Goal: Task Accomplishment & Management: Manage account settings

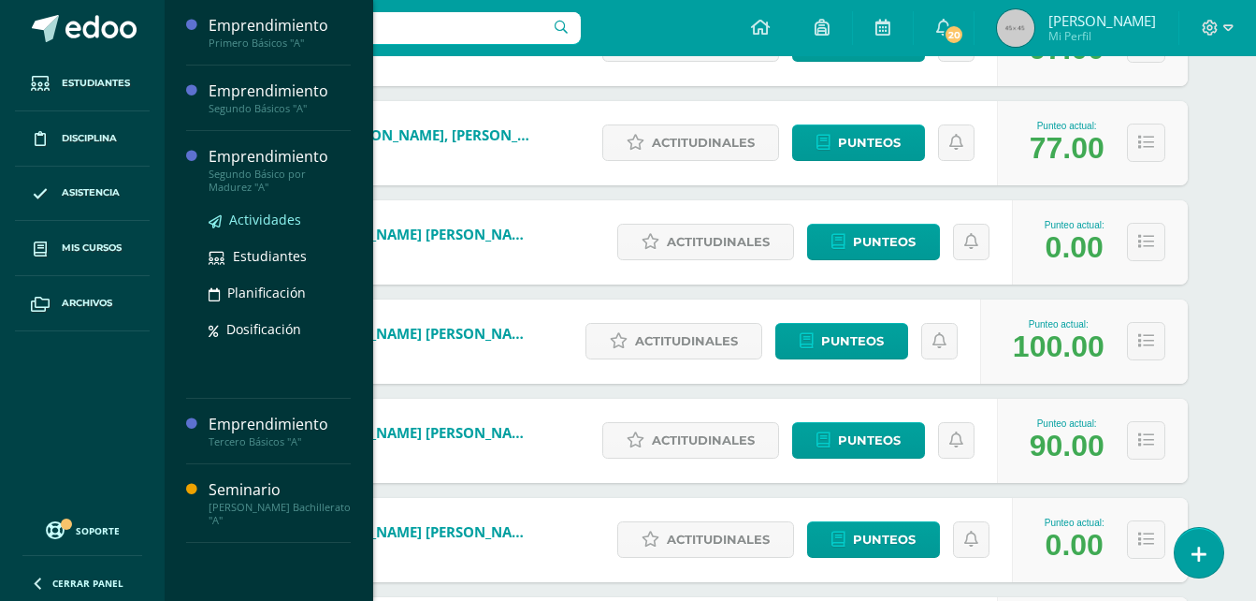
click at [247, 211] on span "Actividades" at bounding box center [265, 219] width 72 height 18
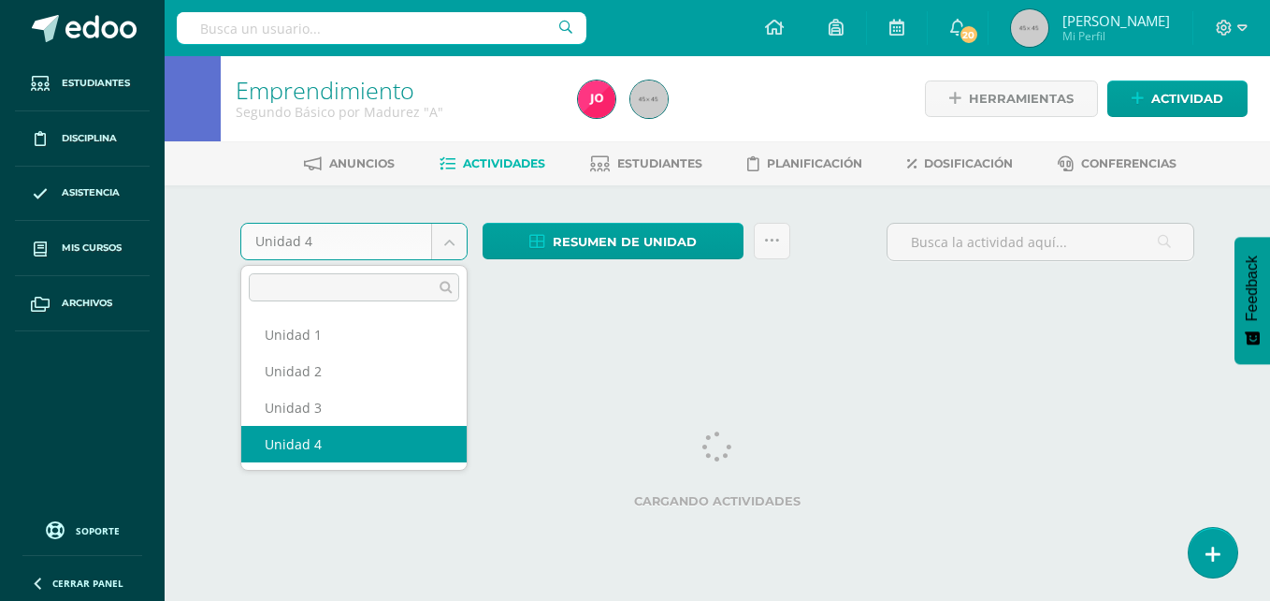
click at [448, 236] on body "Estudiantes Disciplina Asistencia Mis cursos Archivos Soporte Ayuda Reportar un…" at bounding box center [635, 174] width 1270 height 349
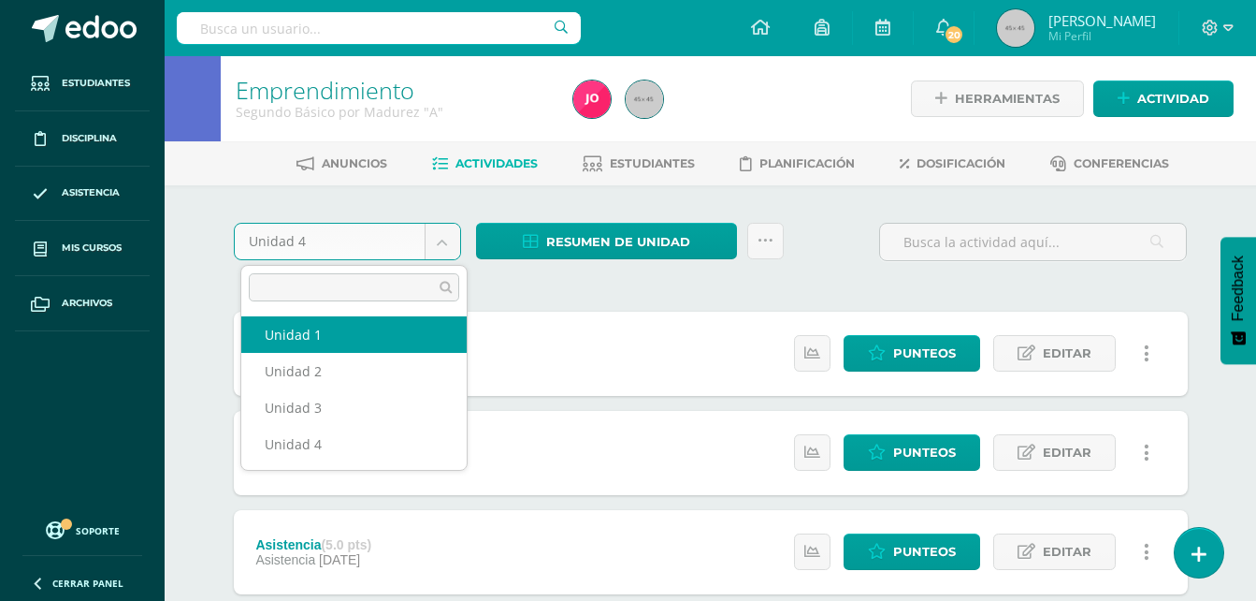
select select "Unidad 1"
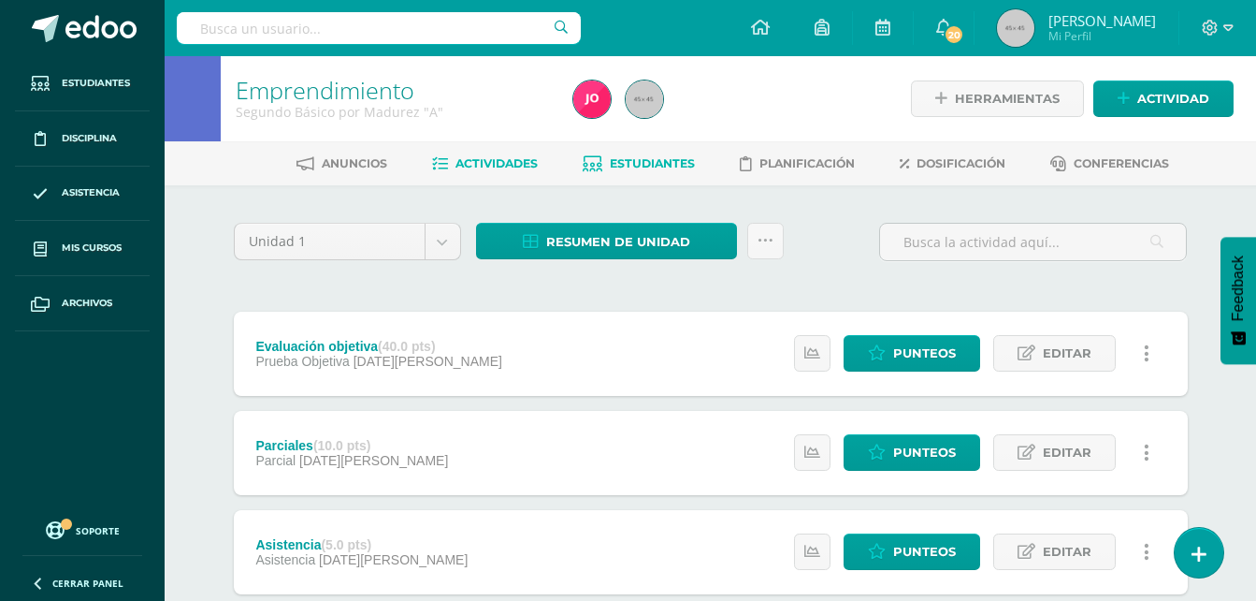
click at [639, 157] on span "Estudiantes" at bounding box center [652, 163] width 85 height 14
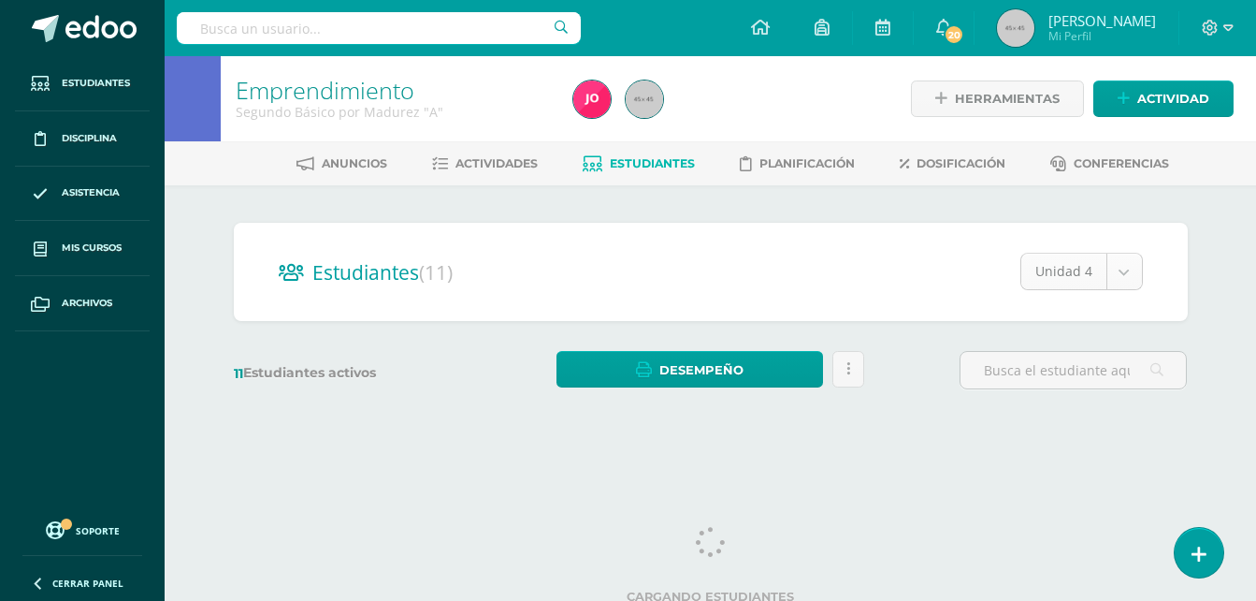
click at [1131, 275] on body "Estudiantes Disciplina Asistencia Mis cursos Archivos Soporte Ayuda Reportar un…" at bounding box center [628, 222] width 1256 height 444
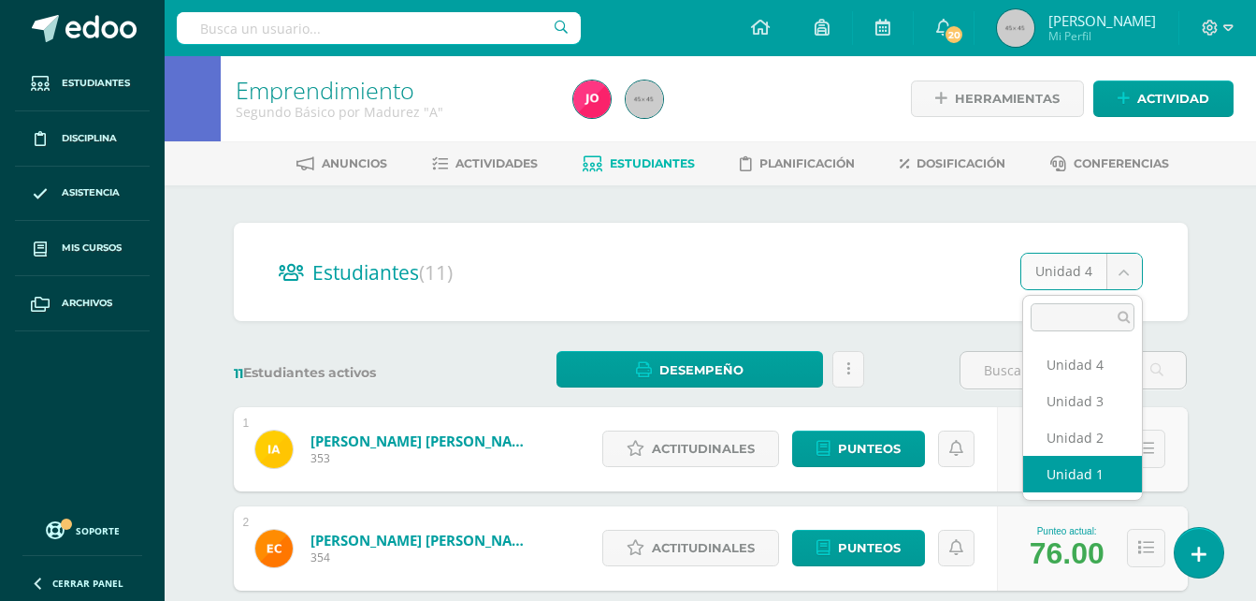
select select "/dashboard/teacher/section/347/students/?unit=19741"
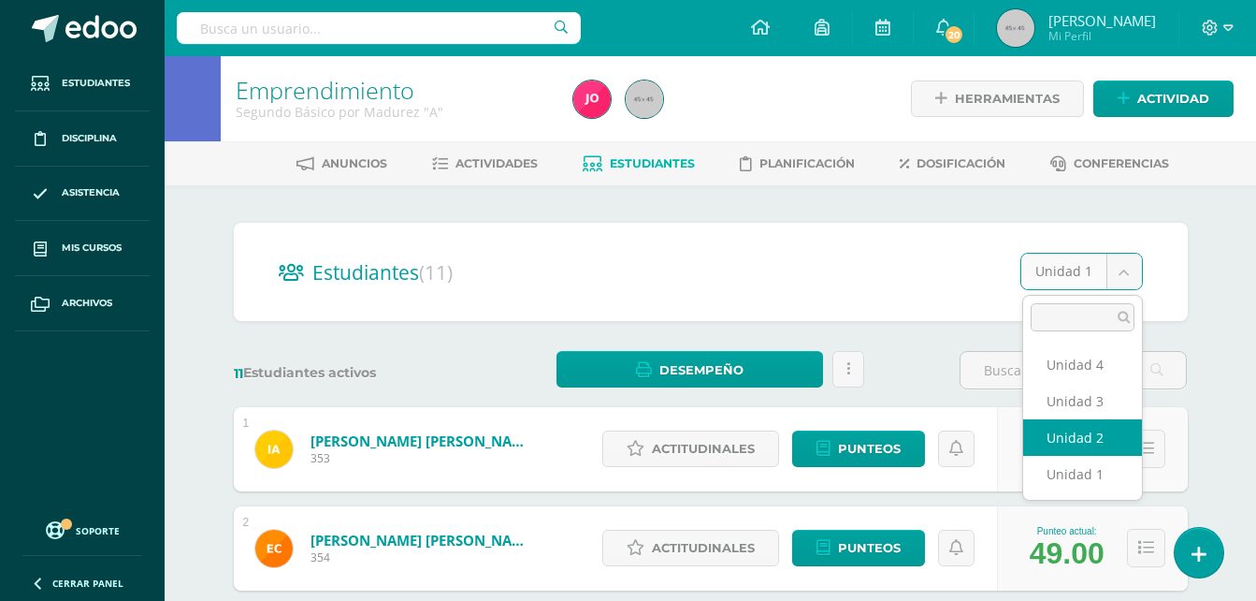
select select "/dashboard/teacher/section/347/students/?unit=19743"
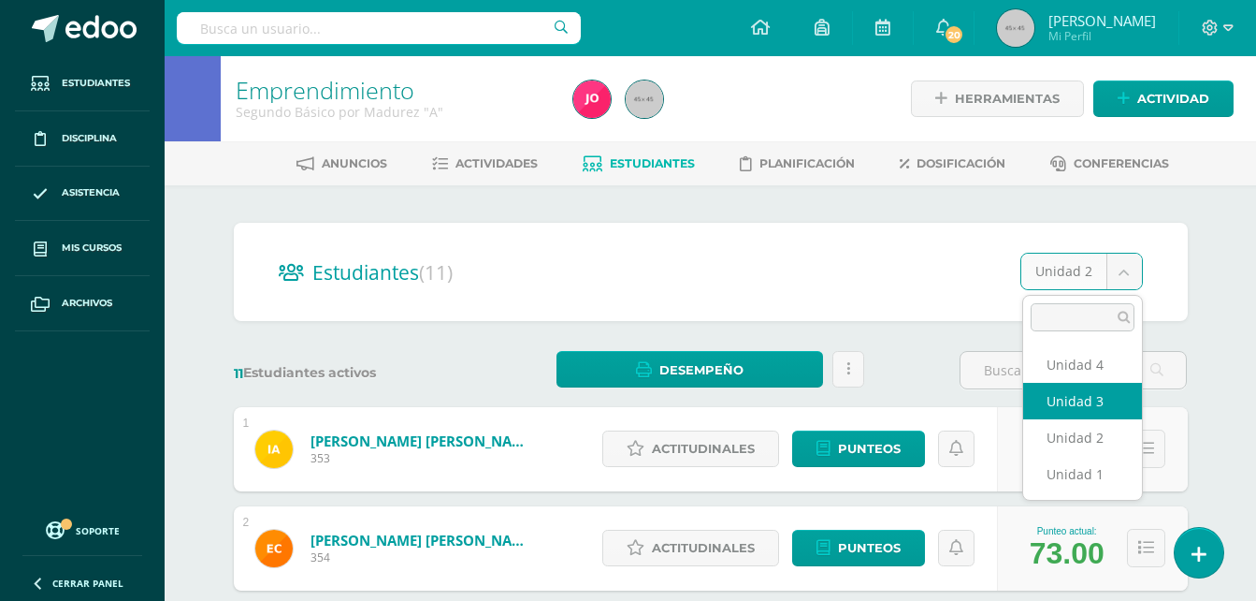
select select "/dashboard/teacher/section/347/students/?unit=19747"
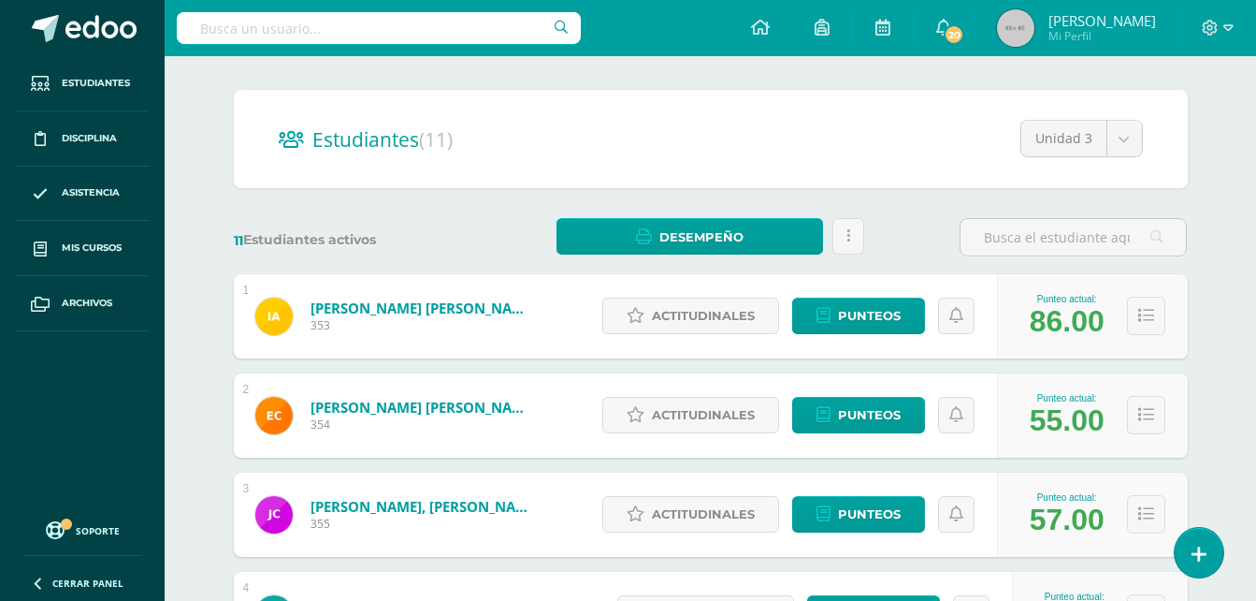
scroll to position [124, 0]
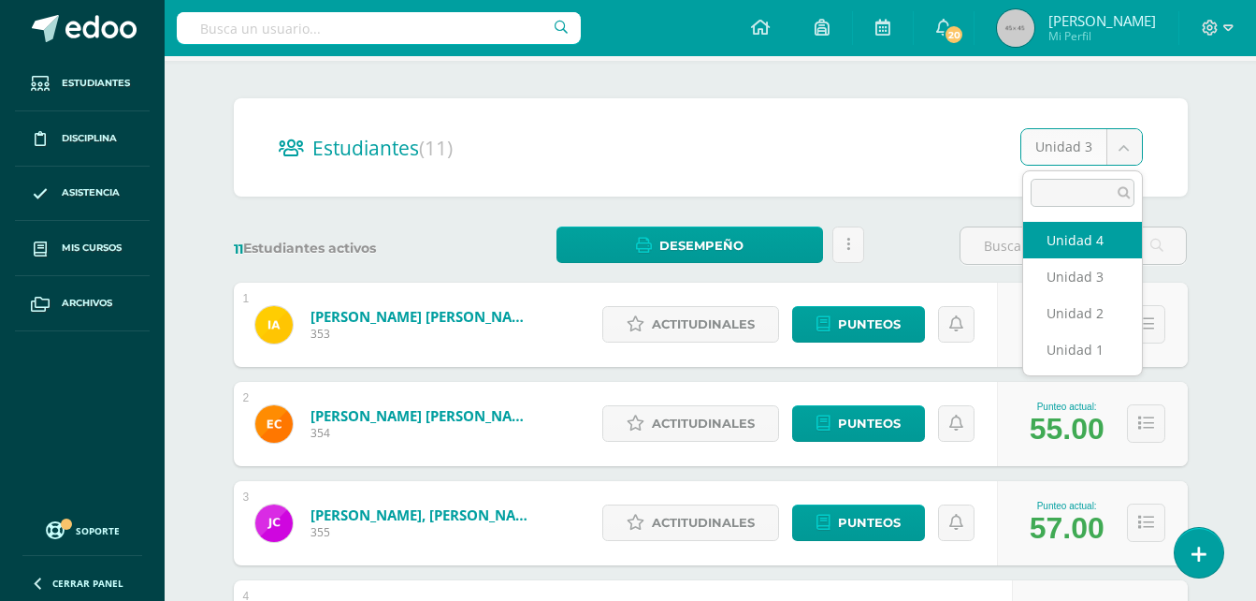
select select "/dashboard/teacher/section/347/students/?unit=19751"
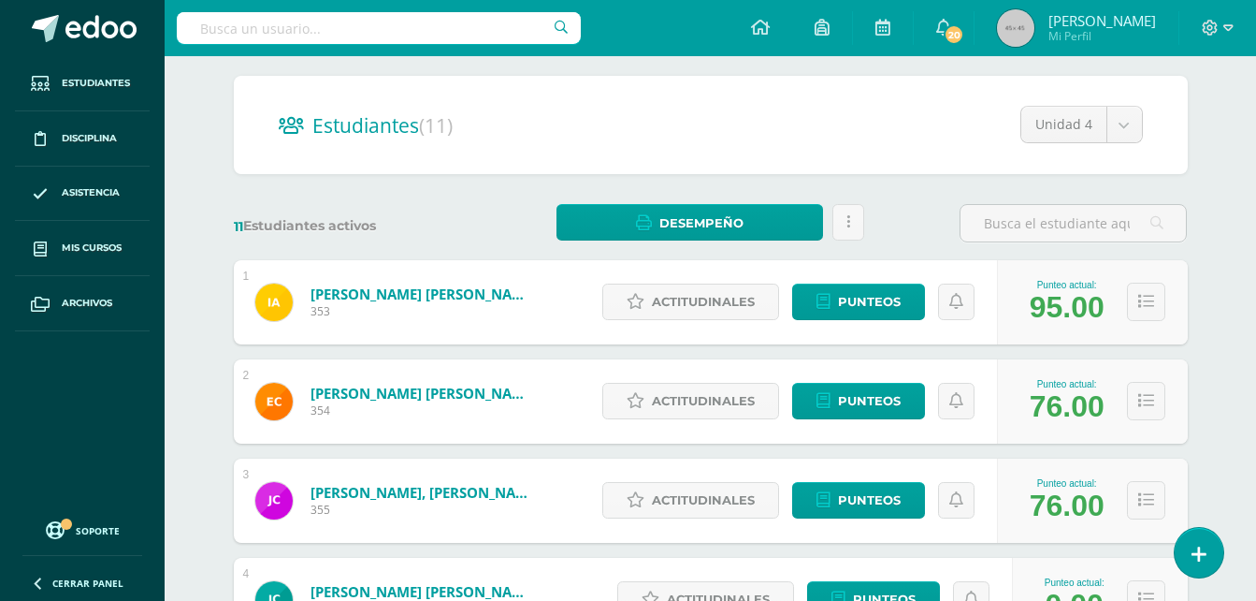
scroll to position [136, 0]
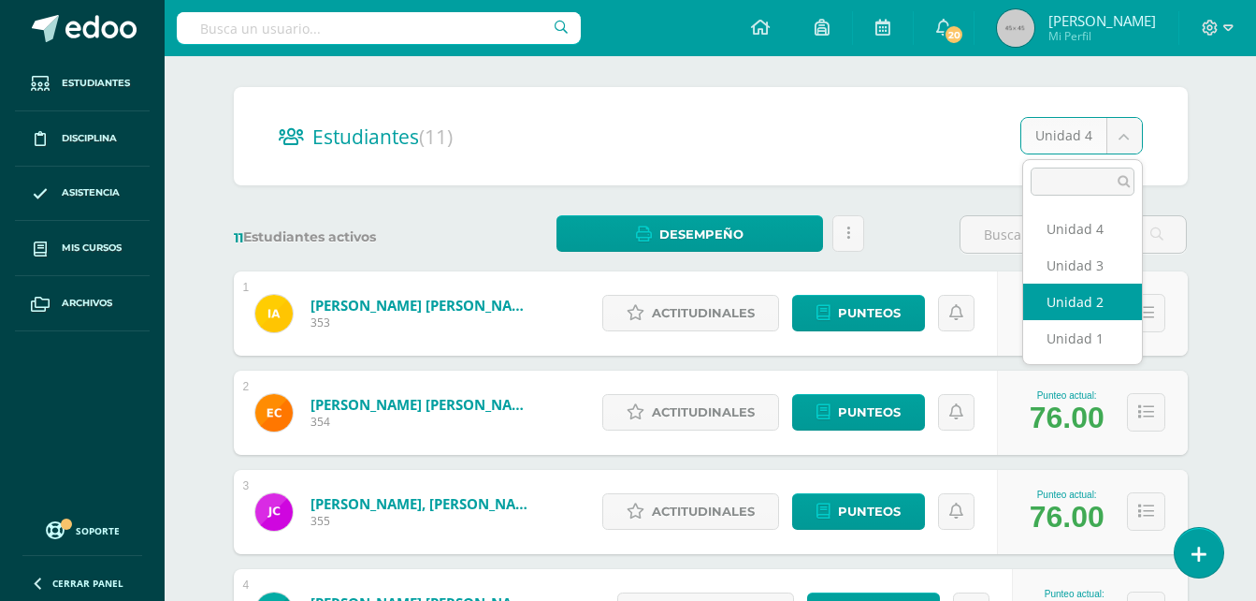
select select "/dashboard/teacher/section/347/students/?unit=19743"
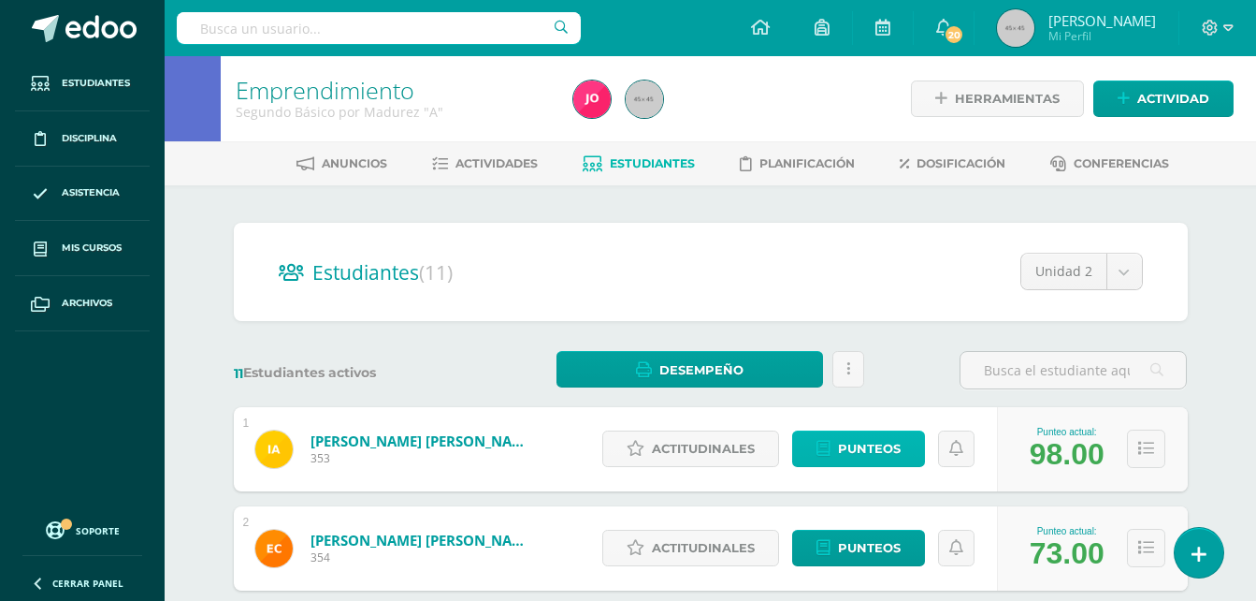
click at [905, 450] on link "Punteos" at bounding box center [858, 448] width 133 height 36
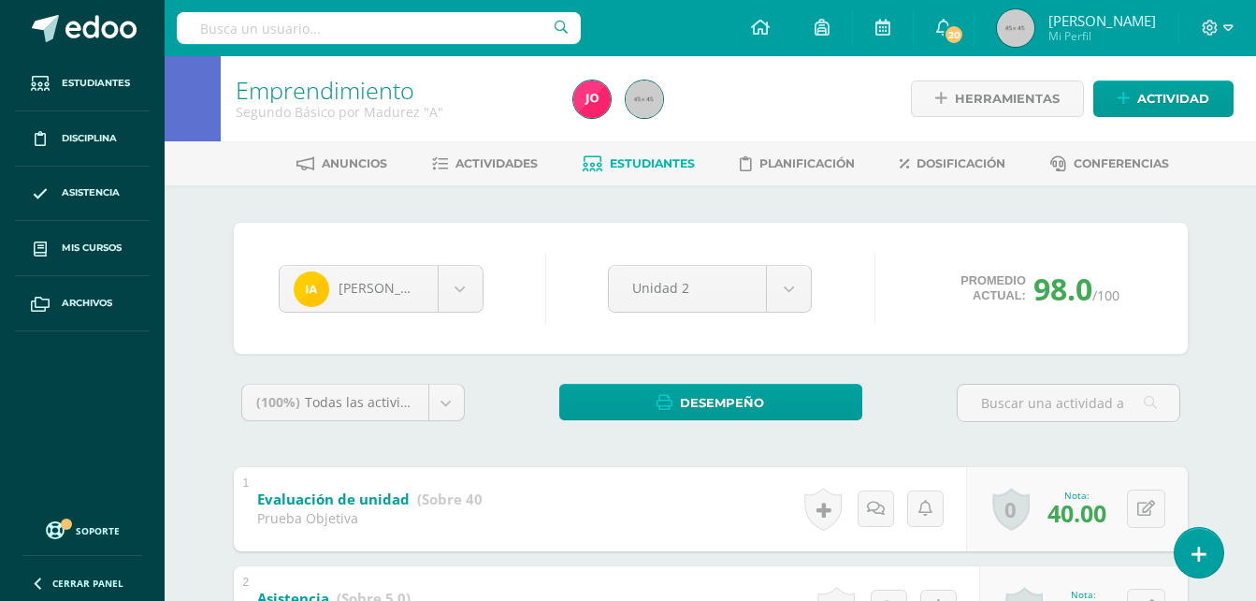
drag, startPoint x: 1265, startPoint y: 73, endPoint x: 1243, endPoint y: 80, distance: 22.8
click at [1243, 80] on div "Emprendimiento Segundo Básico por Madurez "A" Herramientas Detalle de asistenci…" at bounding box center [711, 98] width 1092 height 85
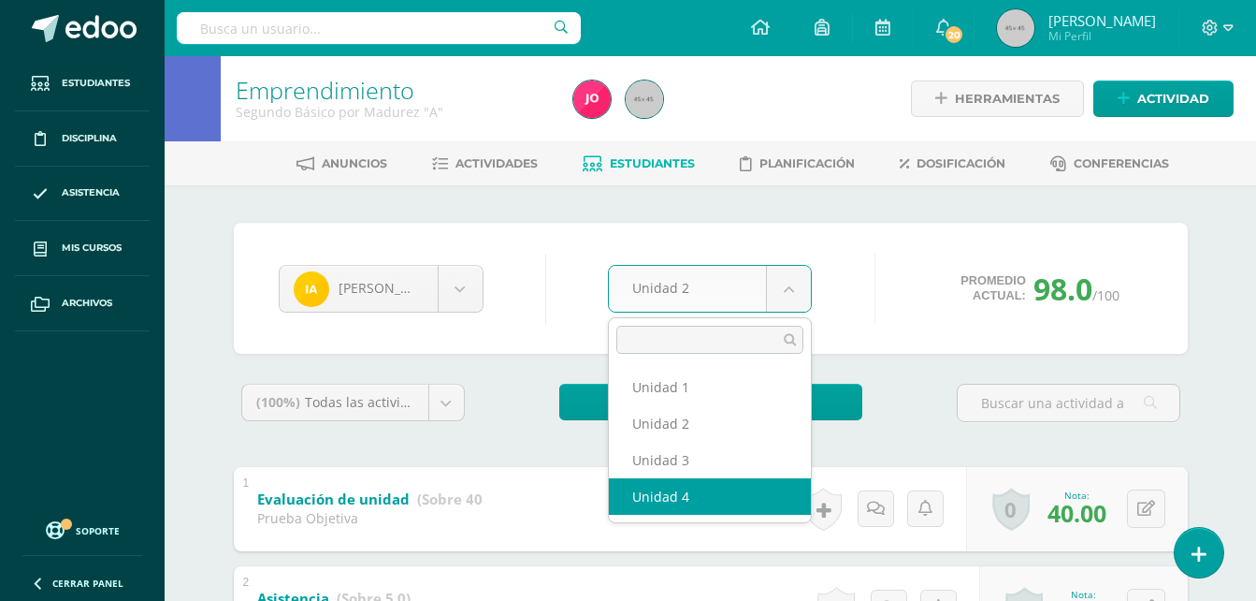
select select "Unidad 4"
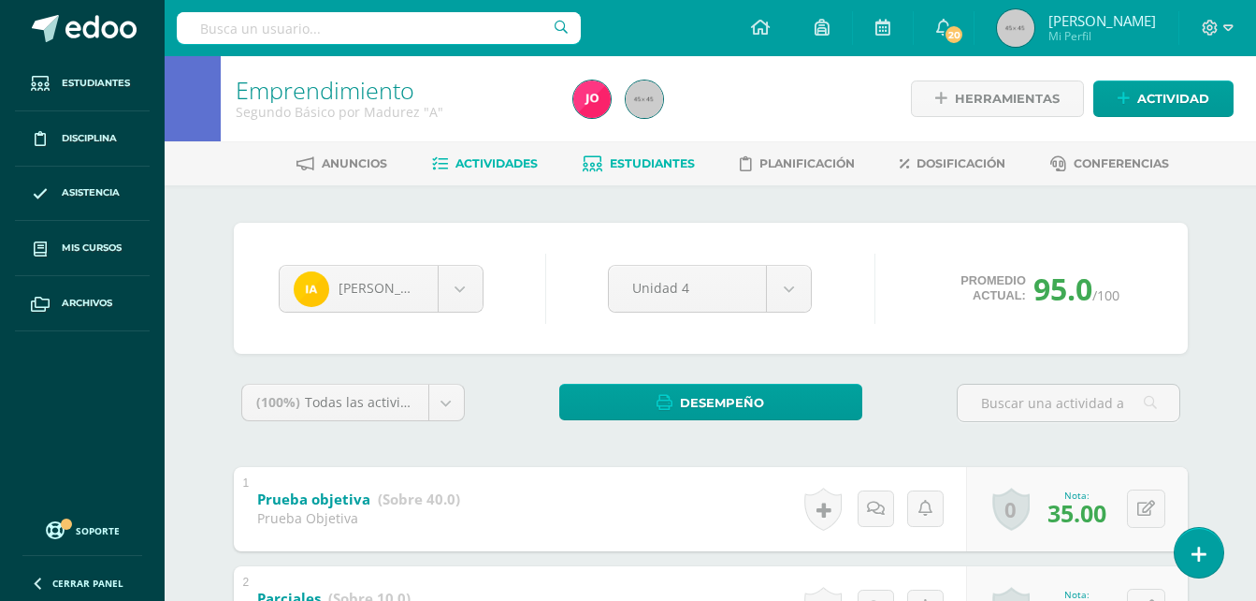
click at [521, 152] on link "Actividades" at bounding box center [485, 164] width 106 height 30
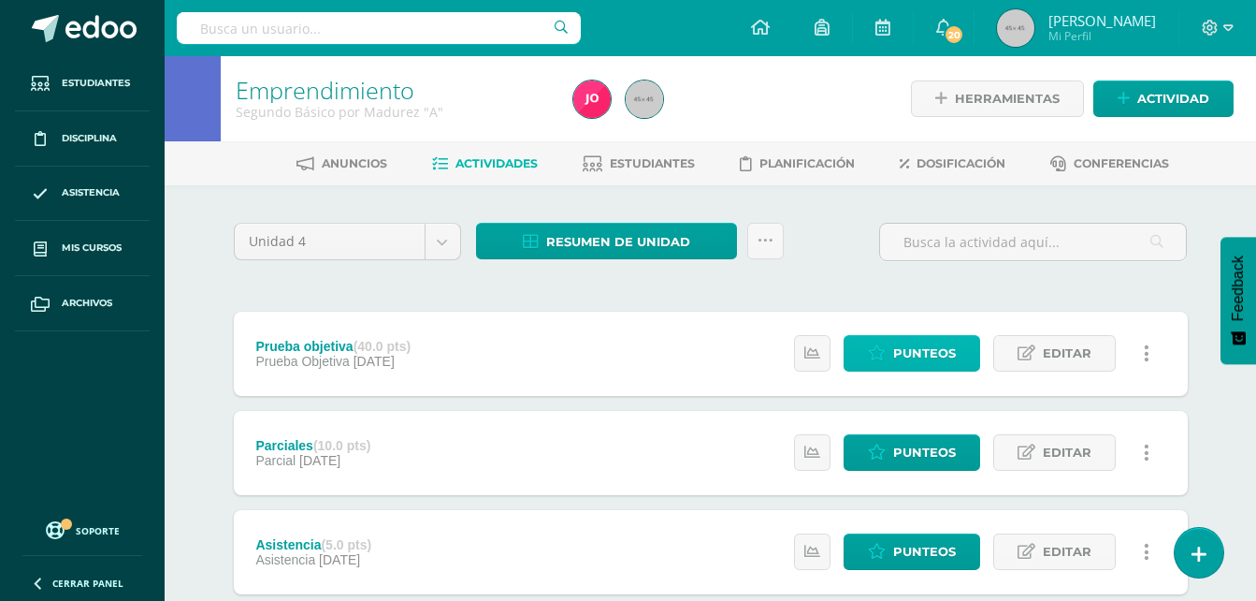
click at [872, 336] on link "Punteos" at bounding box center [912, 353] width 137 height 36
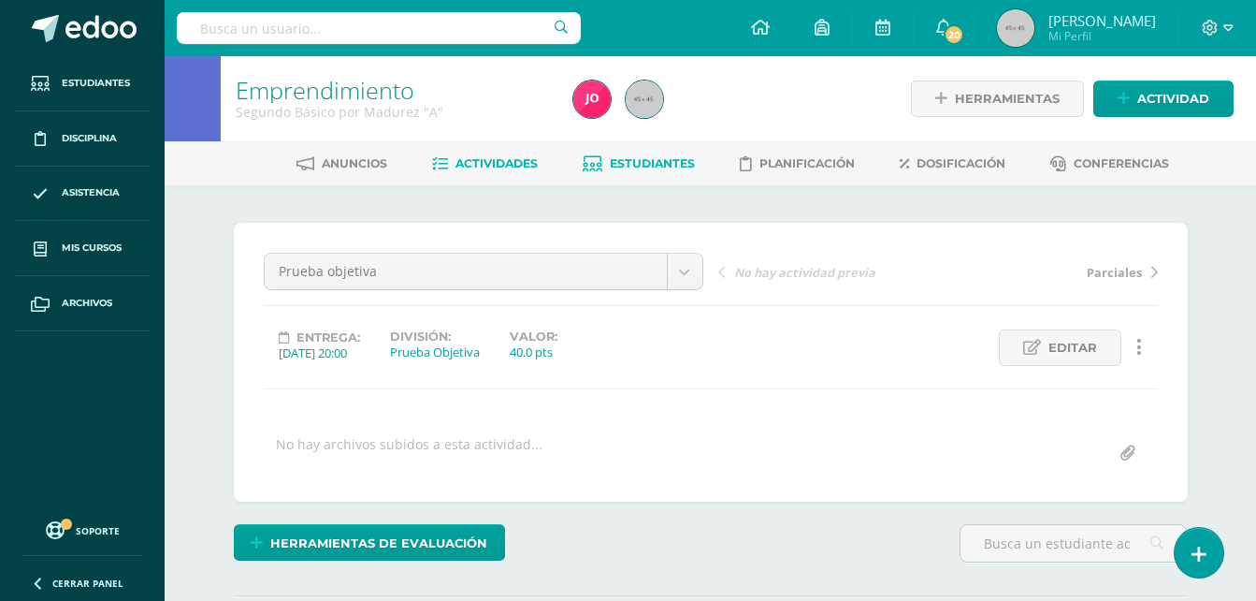
click at [651, 168] on span "Estudiantes" at bounding box center [652, 163] width 85 height 14
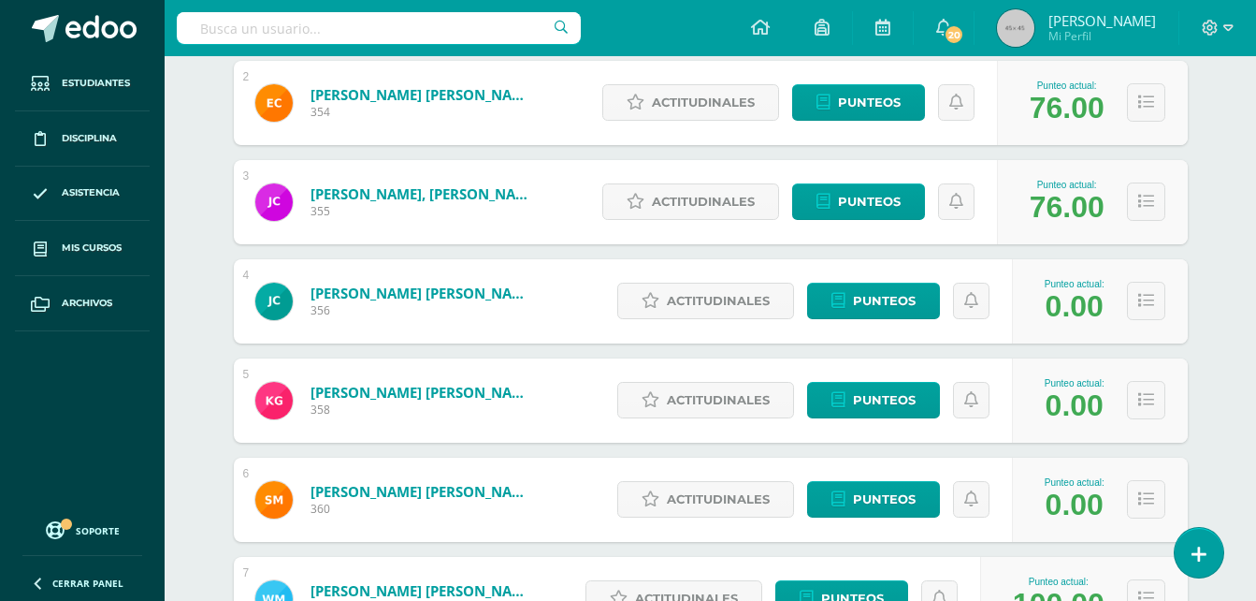
scroll to position [448, 0]
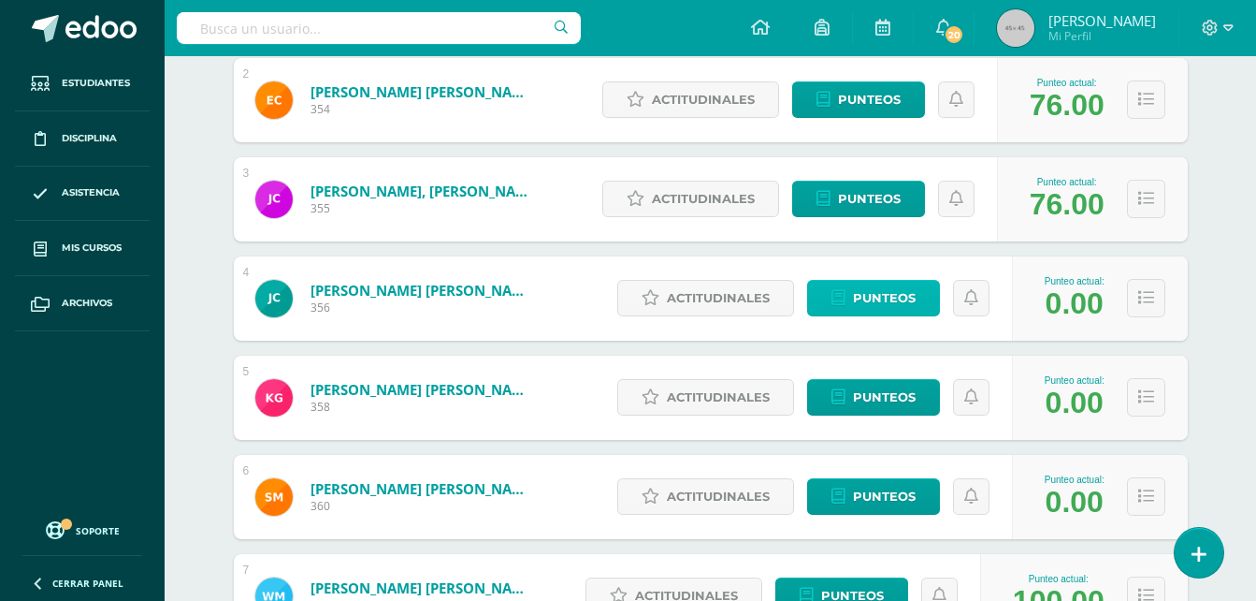
click at [874, 291] on span "Punteos" at bounding box center [884, 298] width 63 height 35
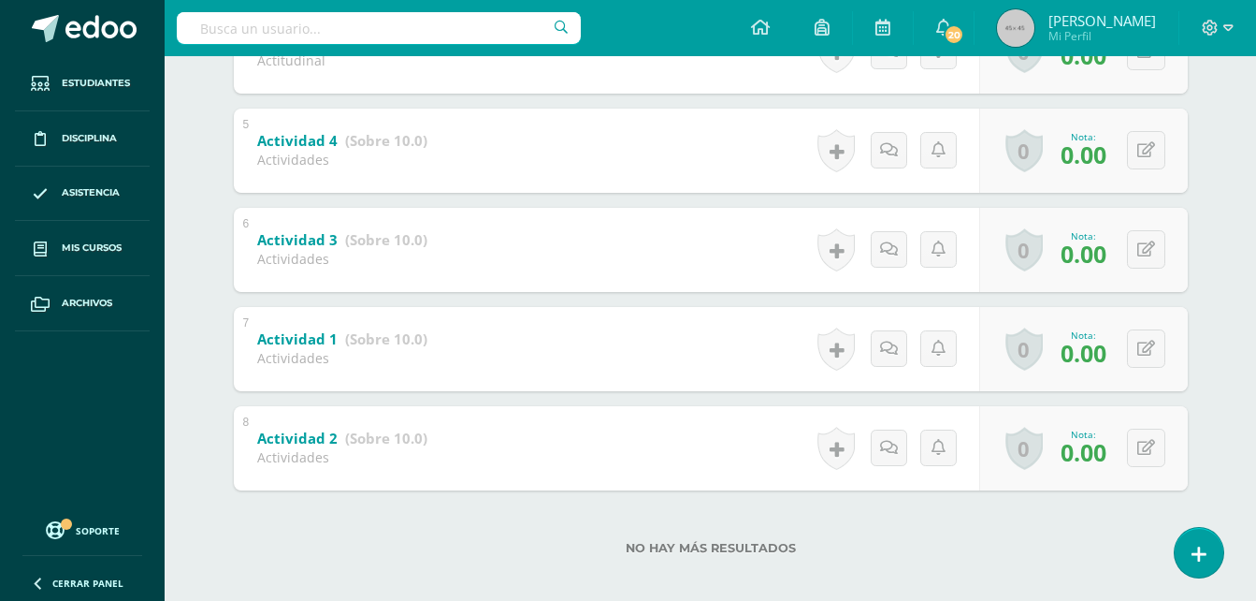
scroll to position [769, 0]
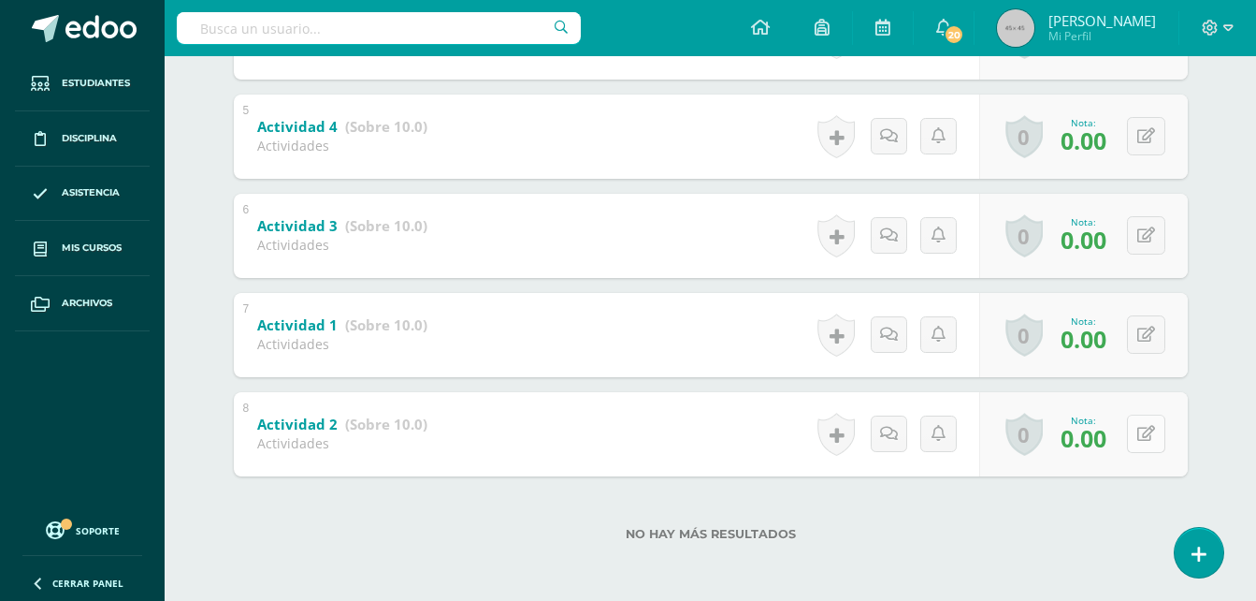
click at [1141, 451] on button at bounding box center [1146, 433] width 38 height 38
type input "10"
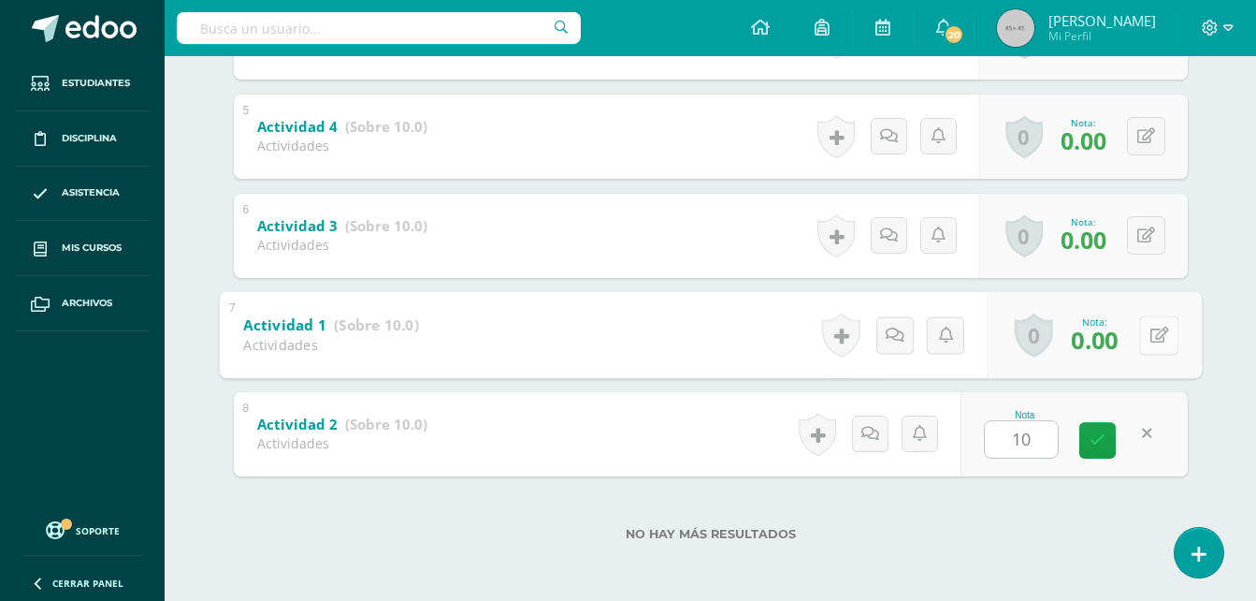
click at [1157, 333] on button at bounding box center [1158, 334] width 39 height 39
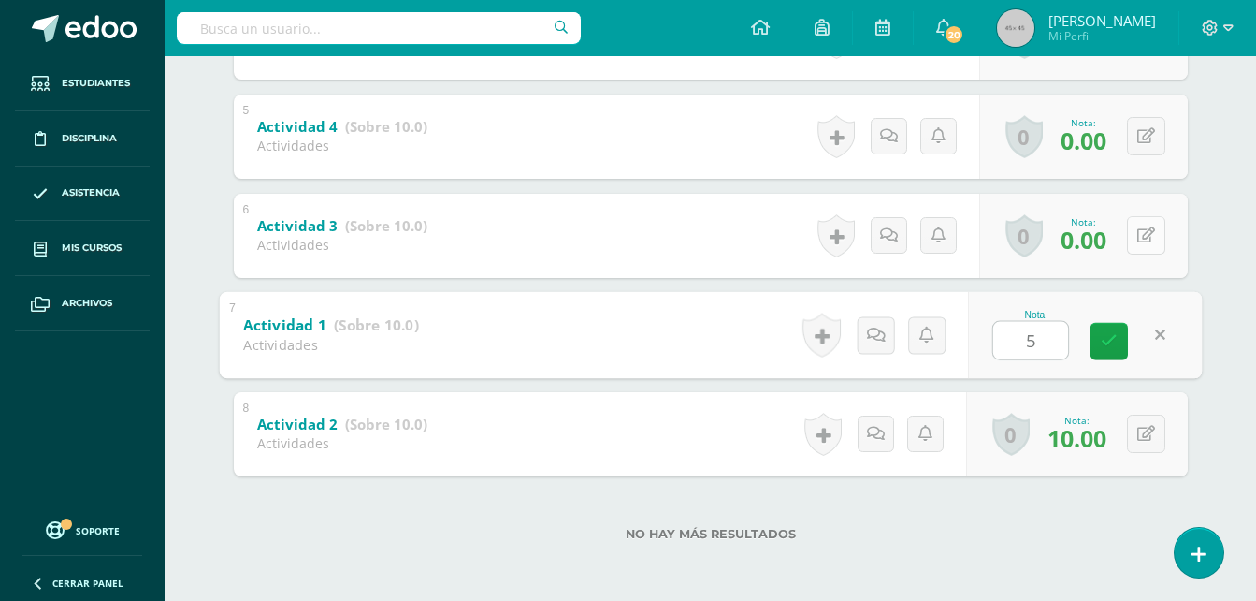
type input "5"
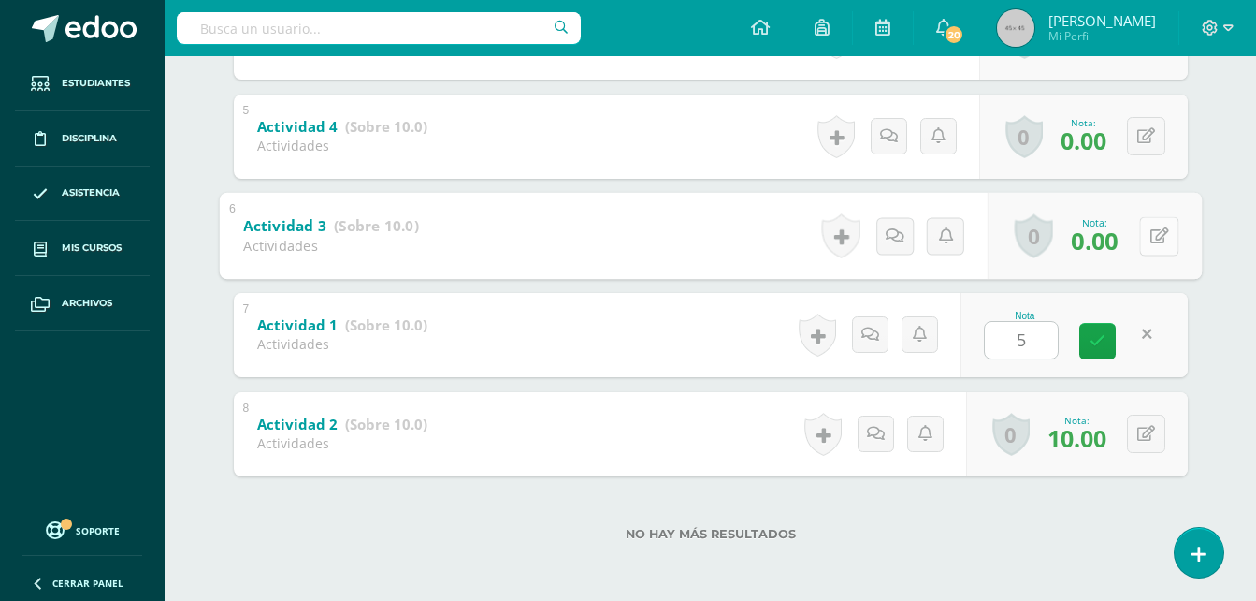
click at [1145, 243] on button at bounding box center [1158, 235] width 39 height 39
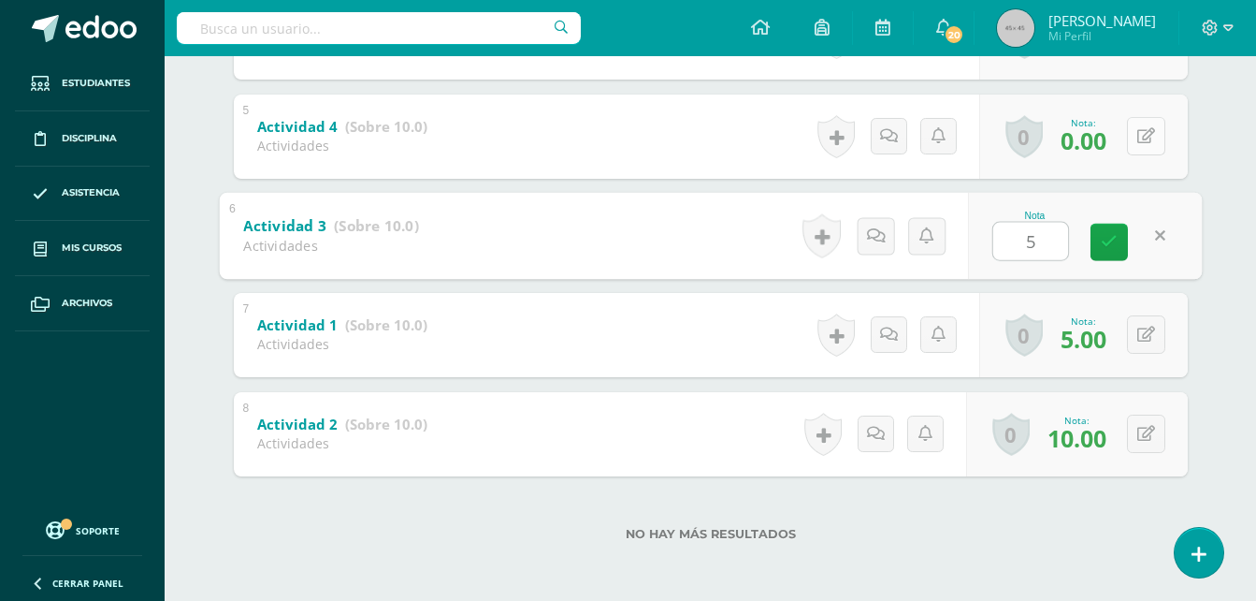
type input "5"
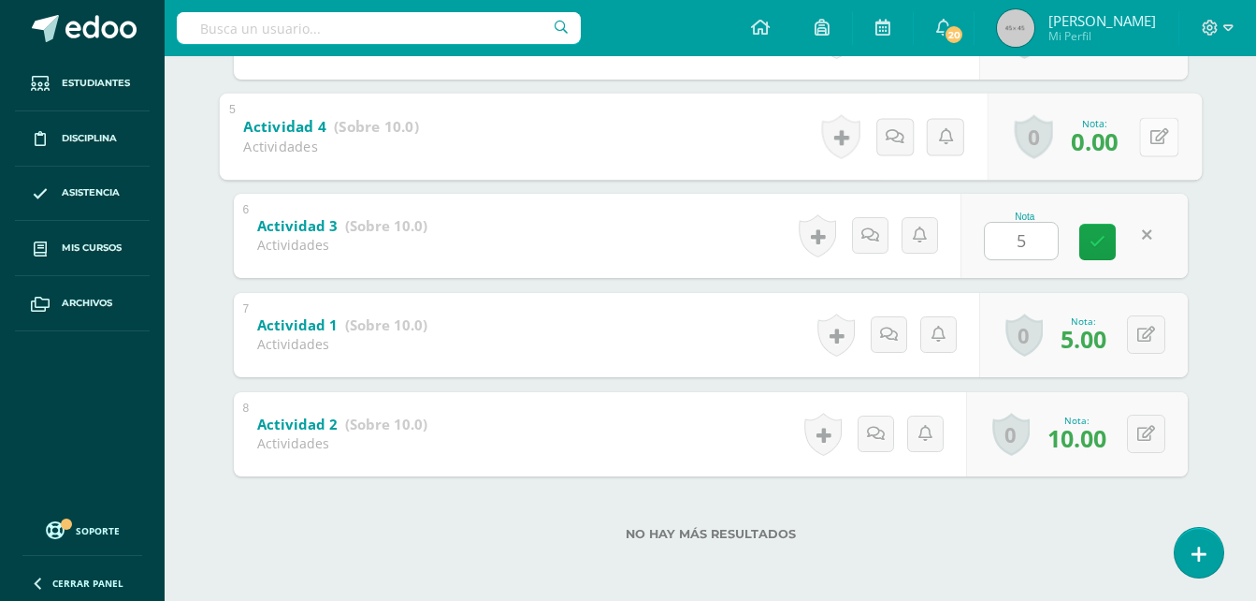
click at [1138, 137] on div "0 Logros Logros obtenidos Aún no hay logros agregados Nota: 0.00" at bounding box center [1094, 136] width 214 height 87
click at [1155, 138] on icon at bounding box center [1159, 136] width 19 height 16
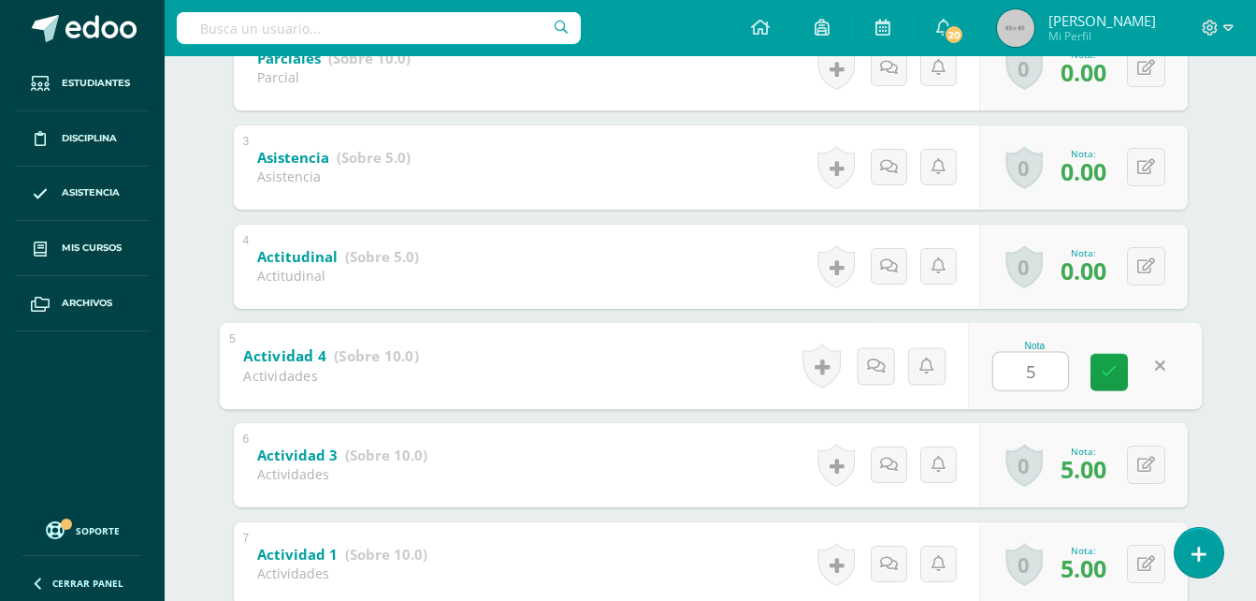
scroll to position [535, 0]
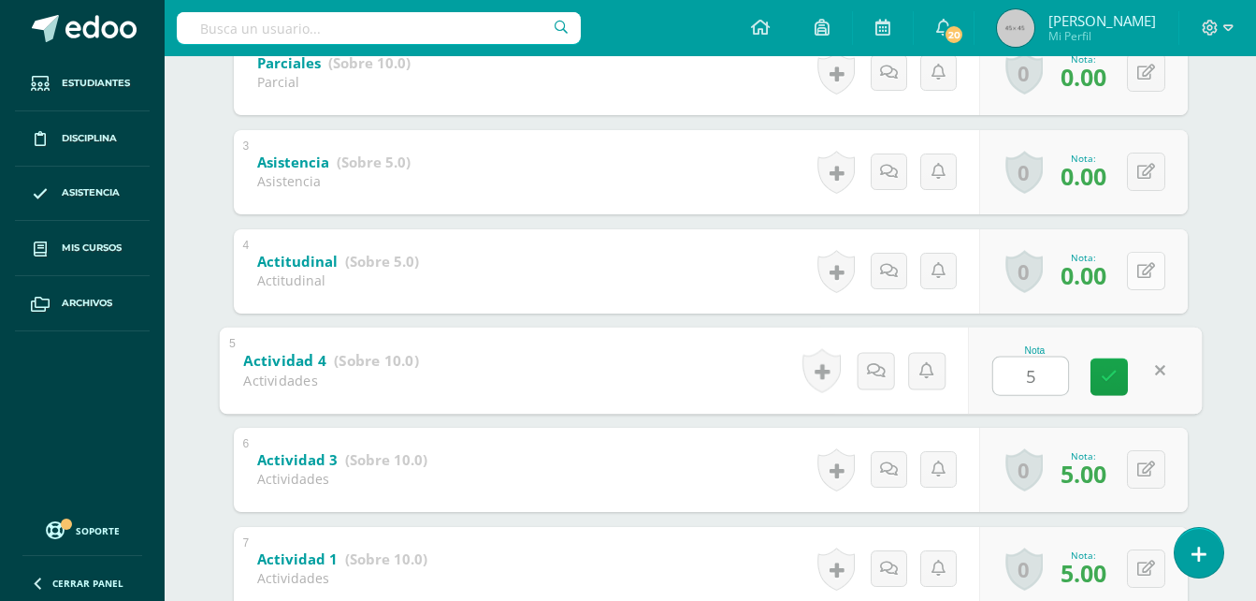
type input "5"
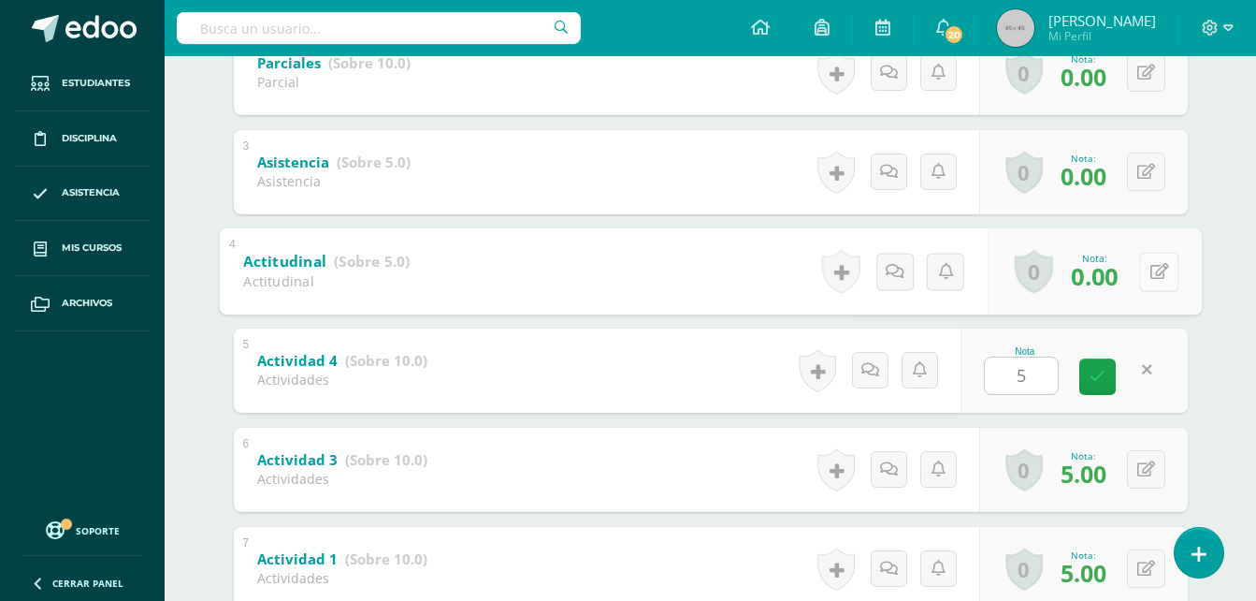
click at [1137, 272] on div "0 Logros Logros obtenidos Aún no hay logros agregados Nota: 0.00" at bounding box center [1094, 270] width 214 height 87
click at [1153, 273] on icon at bounding box center [1159, 271] width 19 height 16
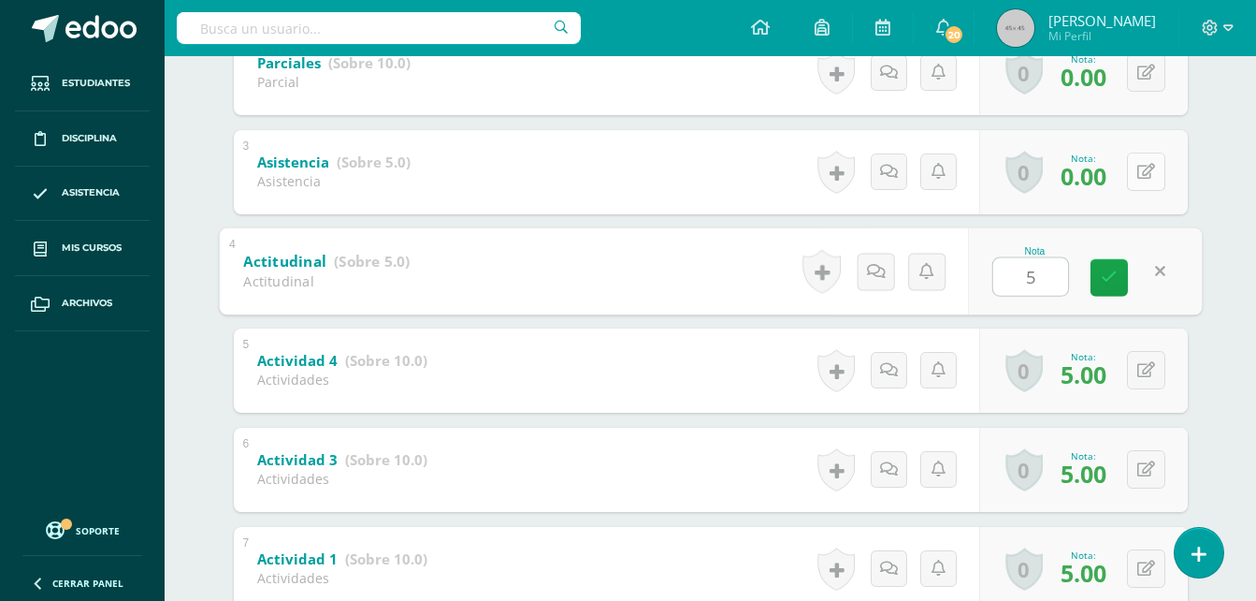
type input "5"
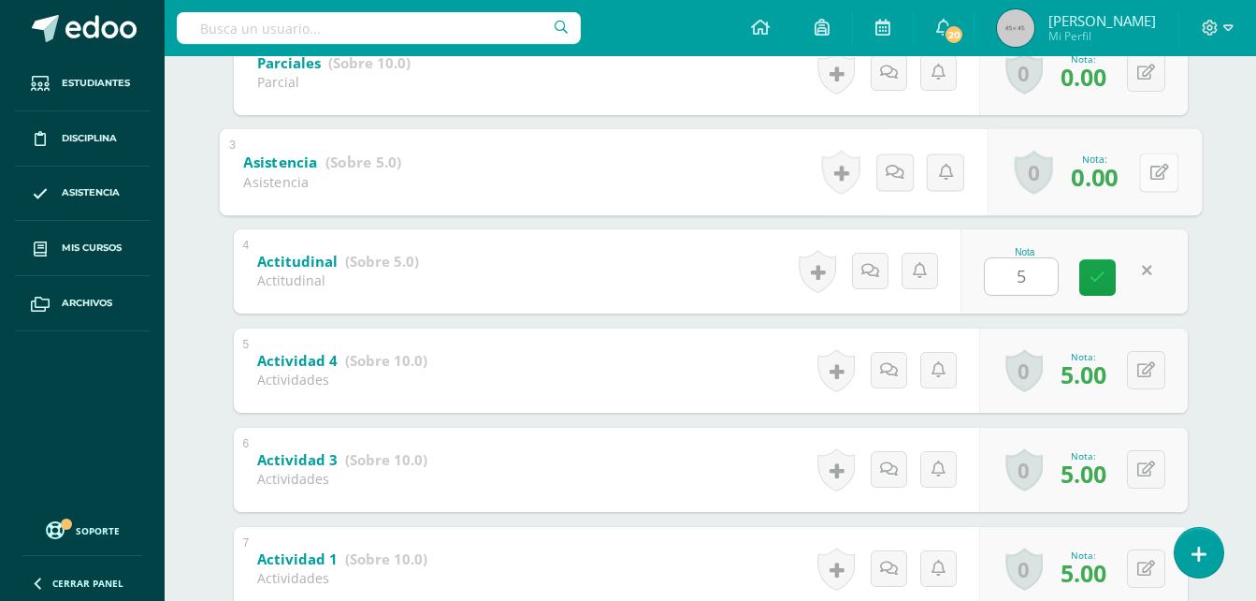
click at [1150, 177] on icon at bounding box center [1159, 172] width 19 height 16
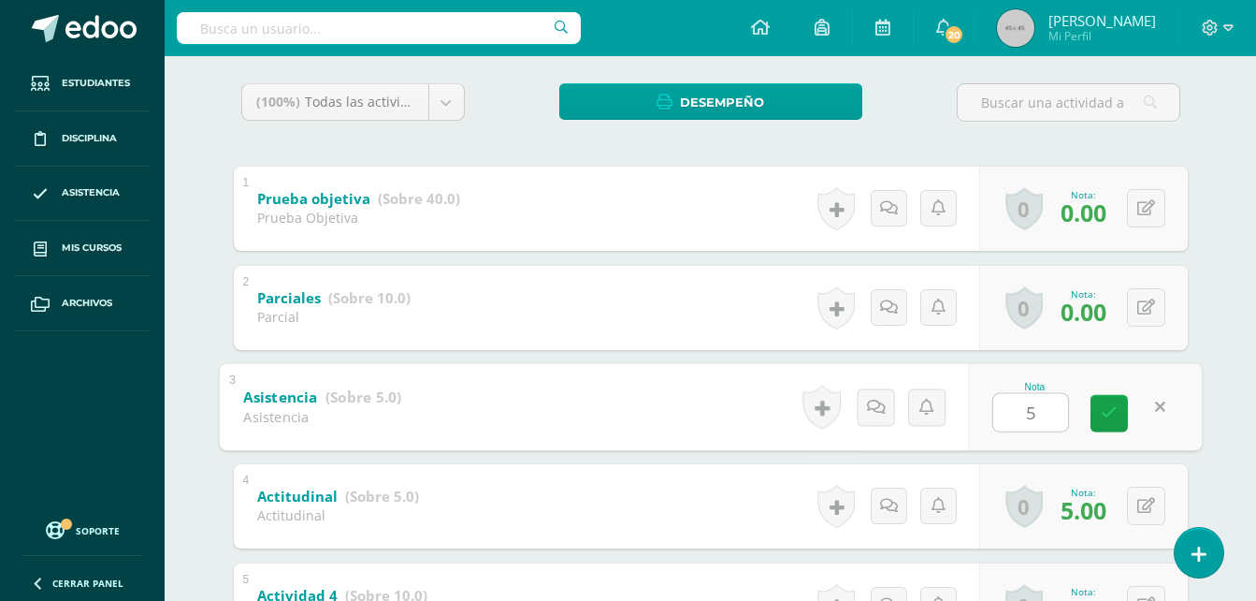
scroll to position [298, 0]
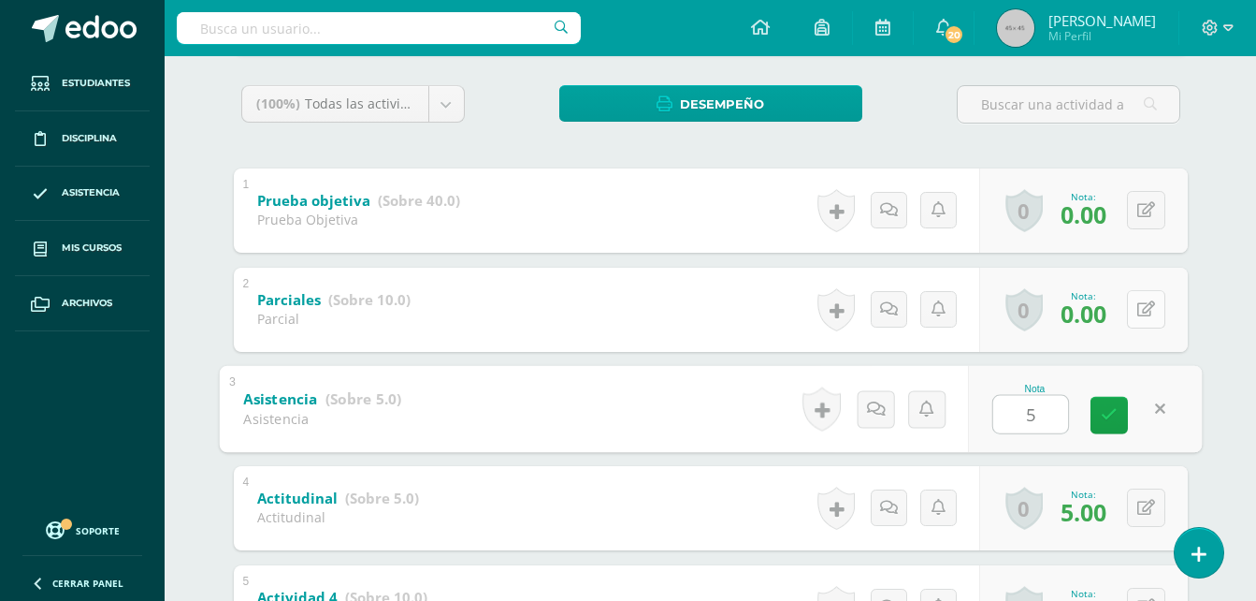
type input "5"
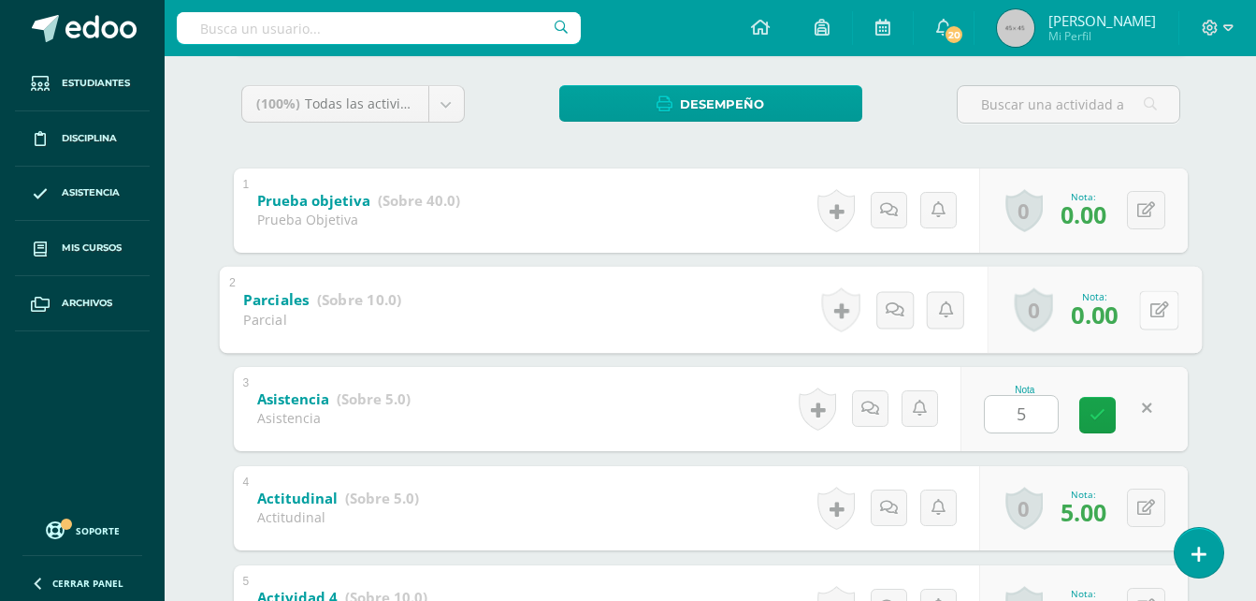
click at [1139, 323] on button at bounding box center [1158, 309] width 39 height 39
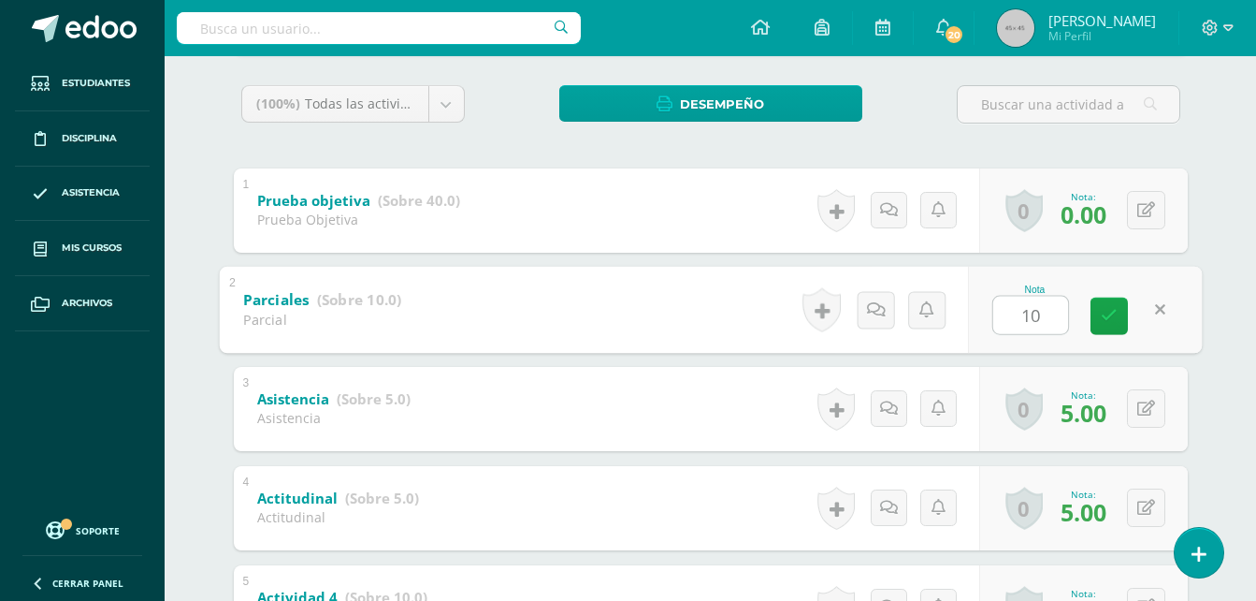
type input "10"
click at [1206, 245] on div "Jazmín Colindres Iris Avila Edgar Charuc Jóse Chuni Jazmín Colindres Kimberli G…" at bounding box center [710, 479] width 1029 height 1184
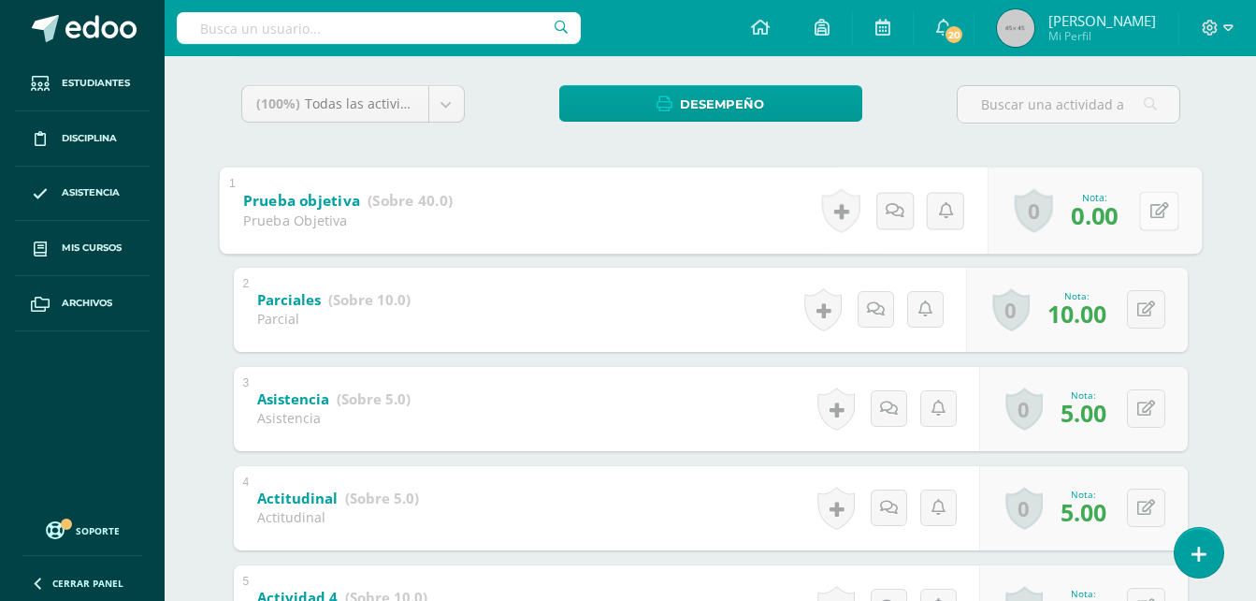
click at [1147, 213] on button at bounding box center [1158, 210] width 39 height 39
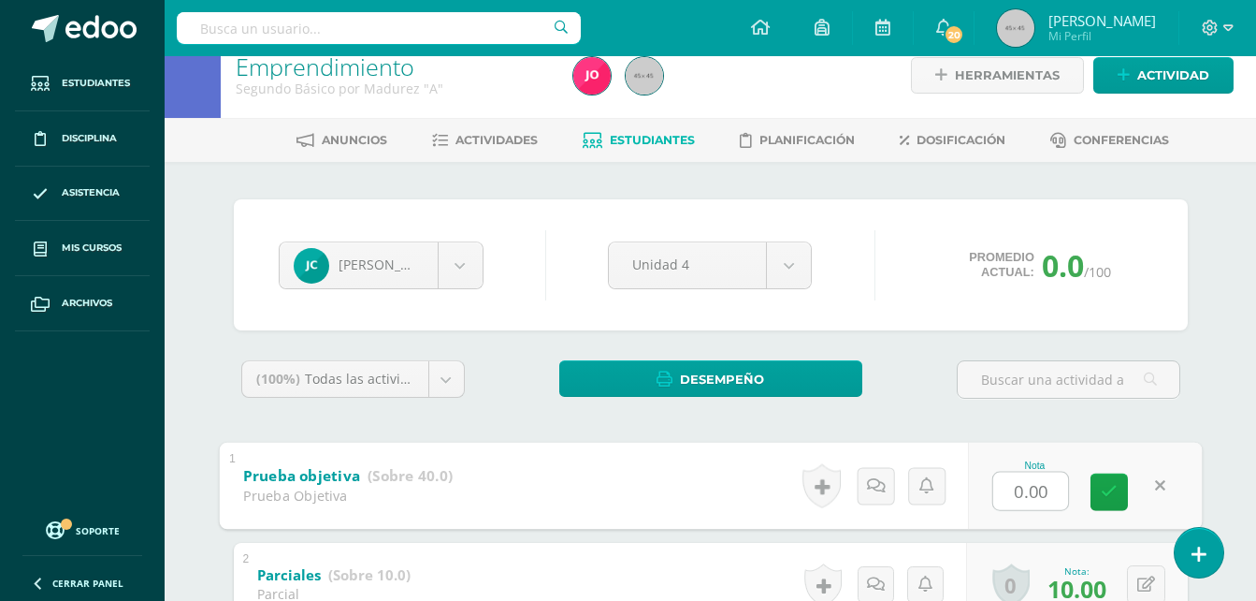
scroll to position [0, 0]
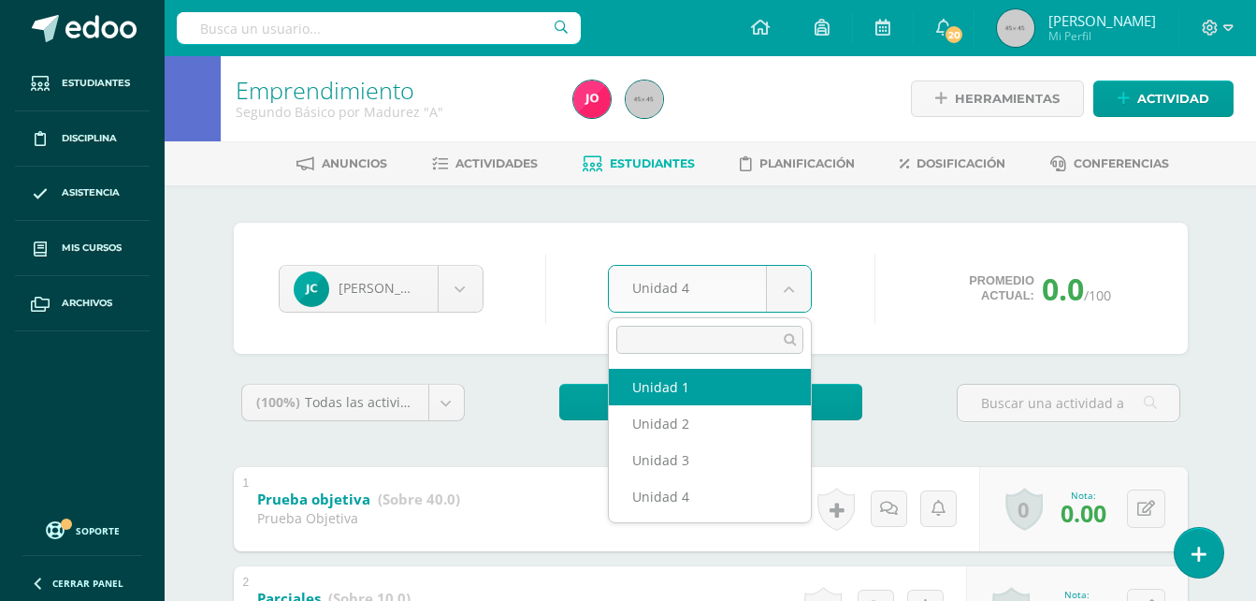
select select "Unidad 1"
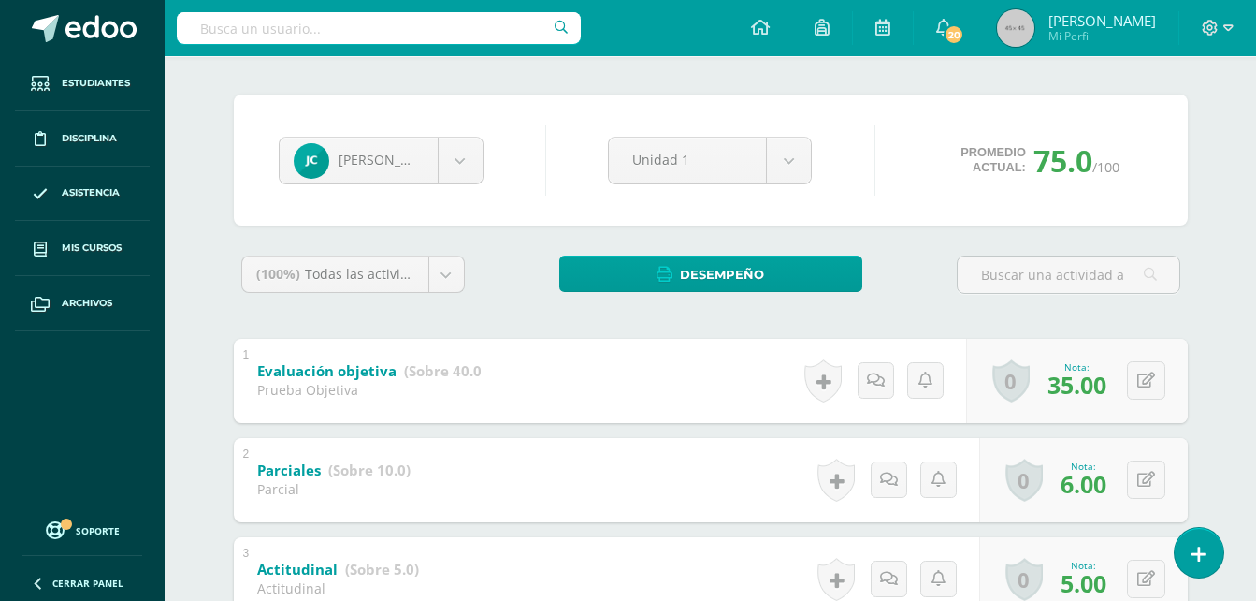
scroll to position [126, 0]
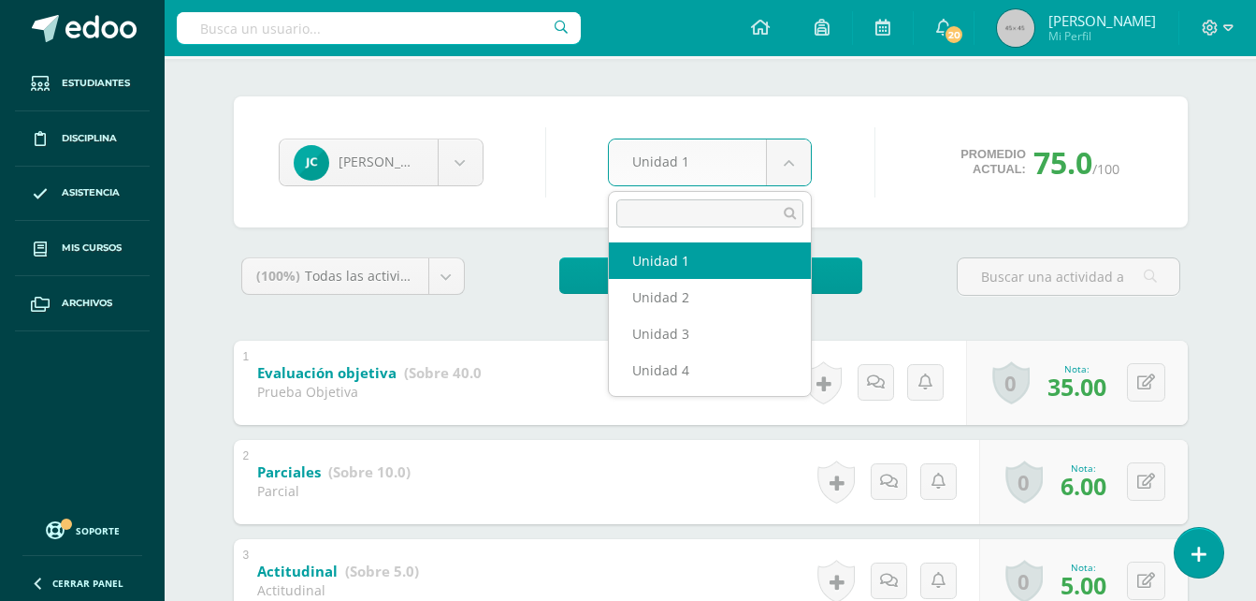
click at [790, 166] on body "Estudiantes Disciplina Asistencia Mis cursos Archivos Soporte Ayuda Reportar un…" at bounding box center [628, 559] width 1256 height 1370
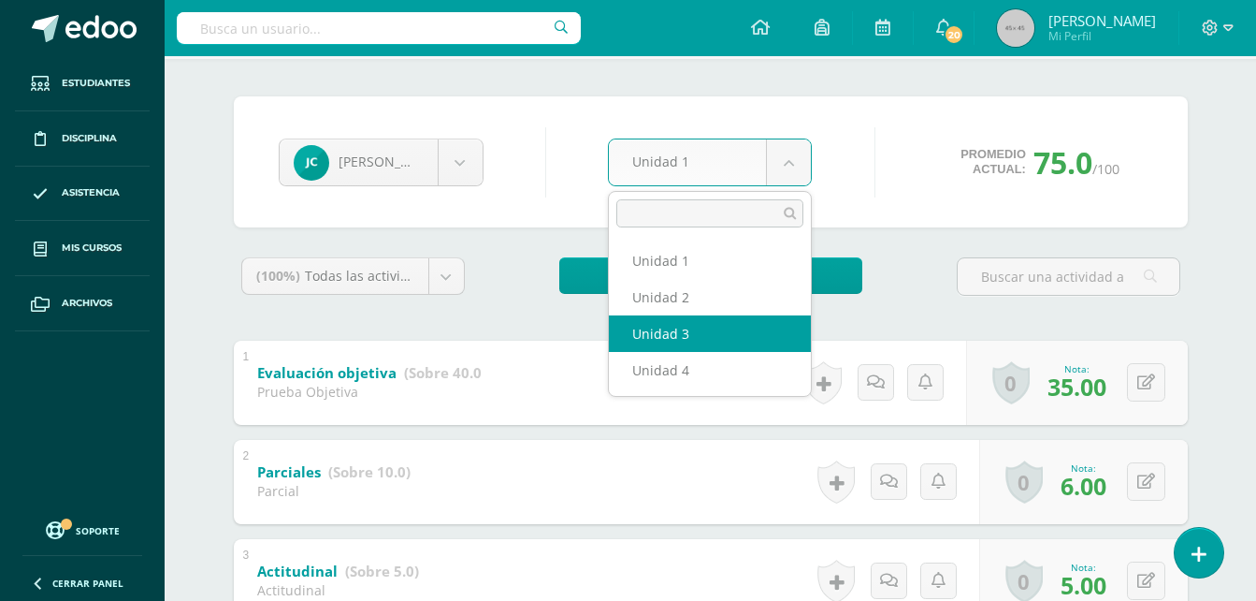
select select "Unidad 3"
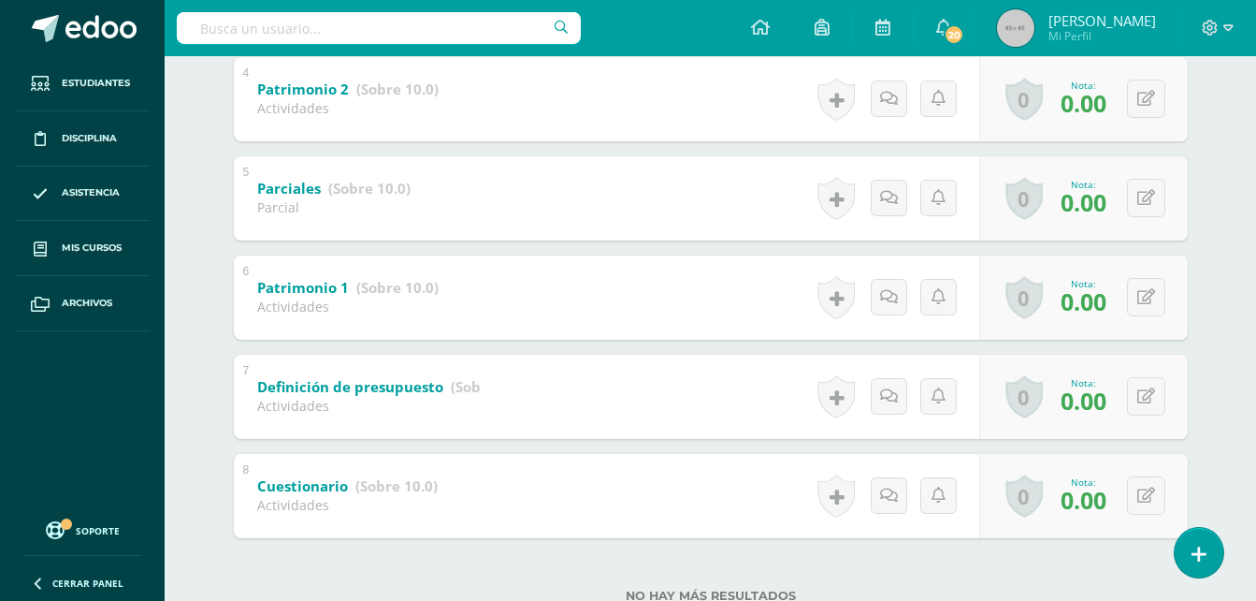
scroll to position [769, 0]
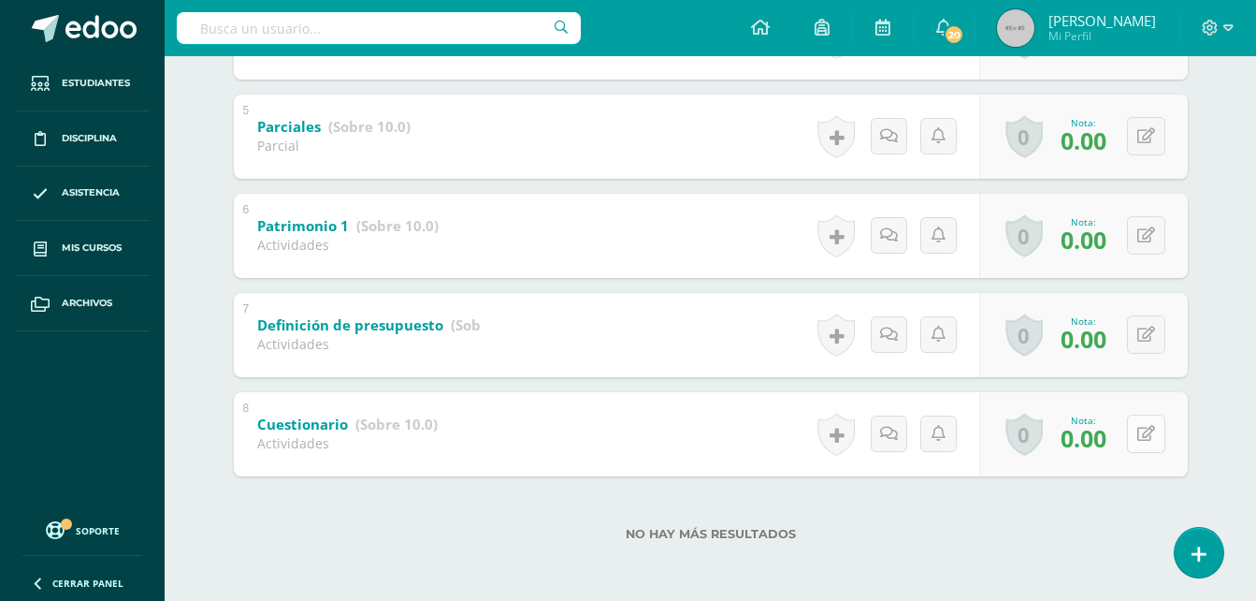
click at [1137, 440] on div "0 Logros Logros obtenidos Aún no hay logros agregados Nota: 0.00" at bounding box center [1083, 434] width 209 height 84
click at [1153, 439] on icon at bounding box center [1159, 434] width 19 height 16
type input "5"
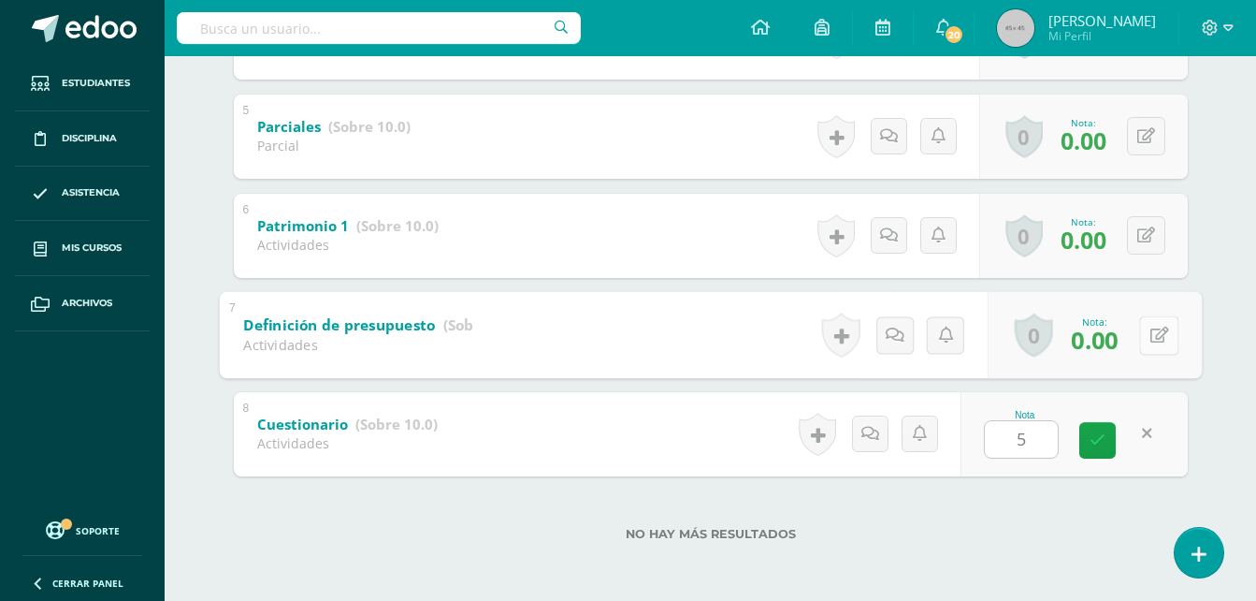
click at [1160, 341] on button at bounding box center [1158, 334] width 39 height 39
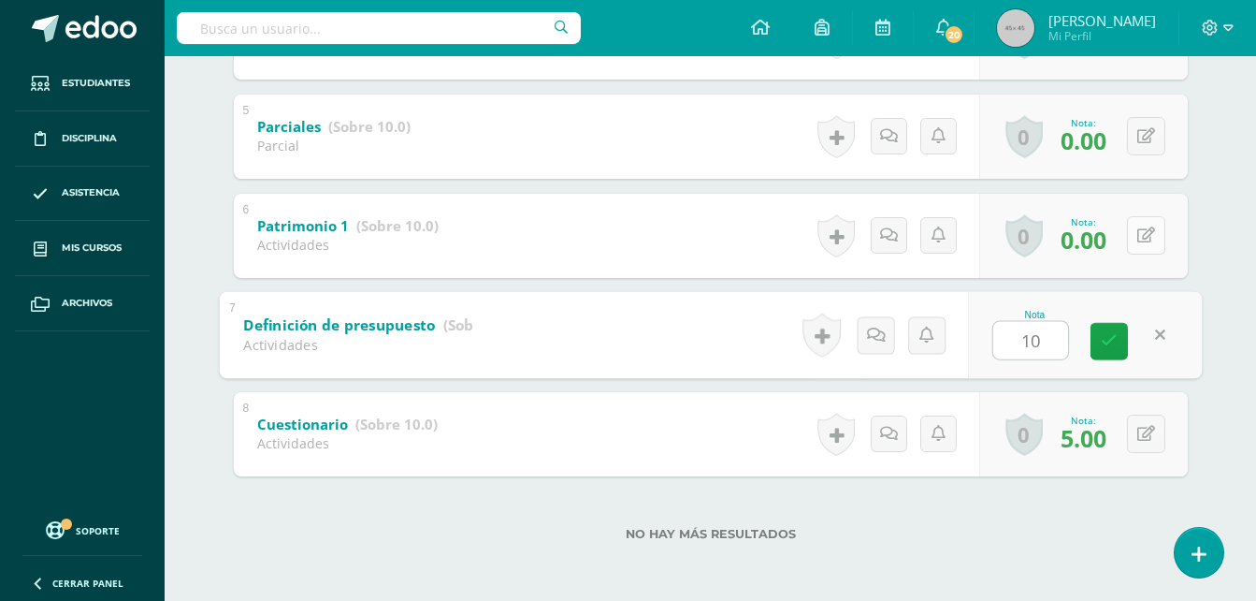
type input "10"
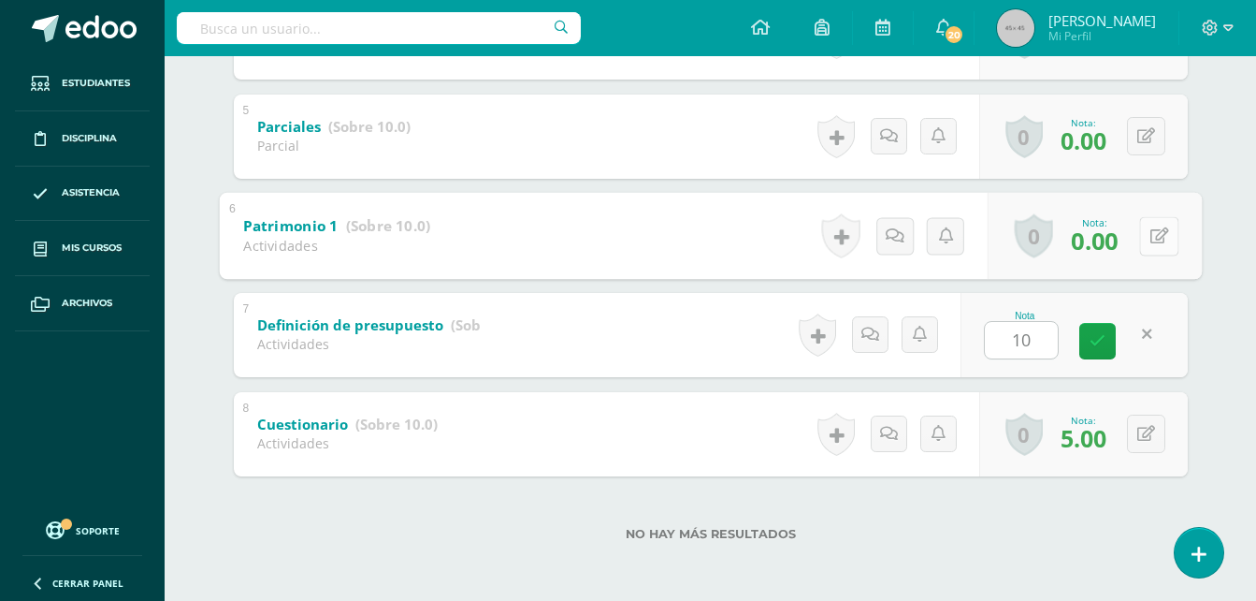
click at [1152, 239] on icon at bounding box center [1159, 235] width 19 height 16
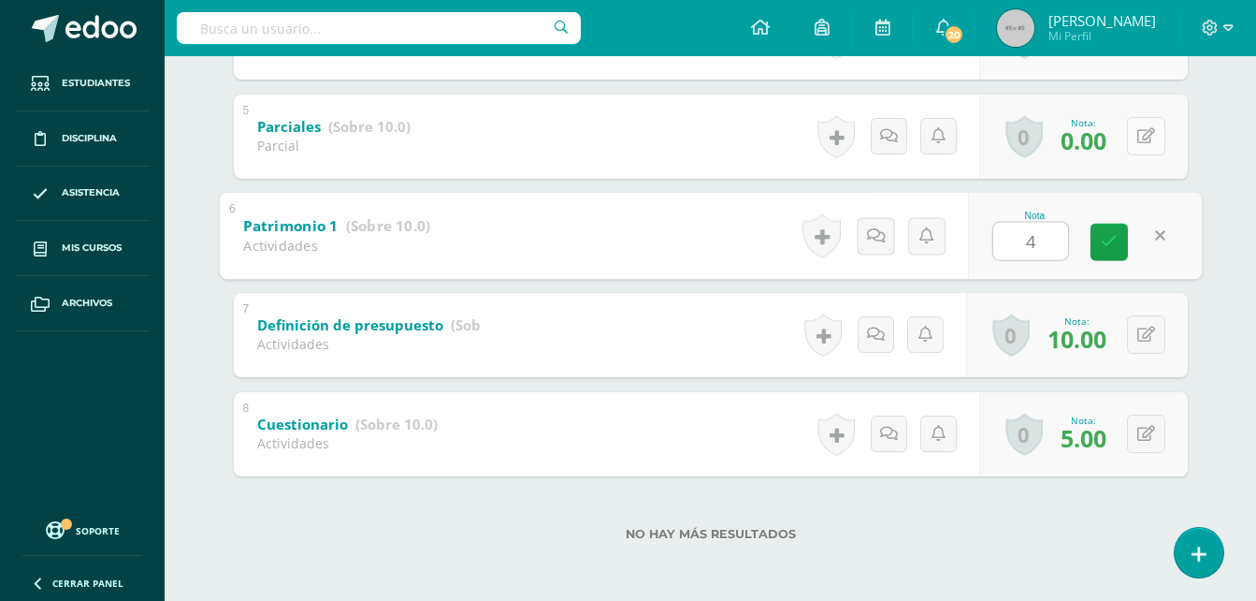
type input "4"
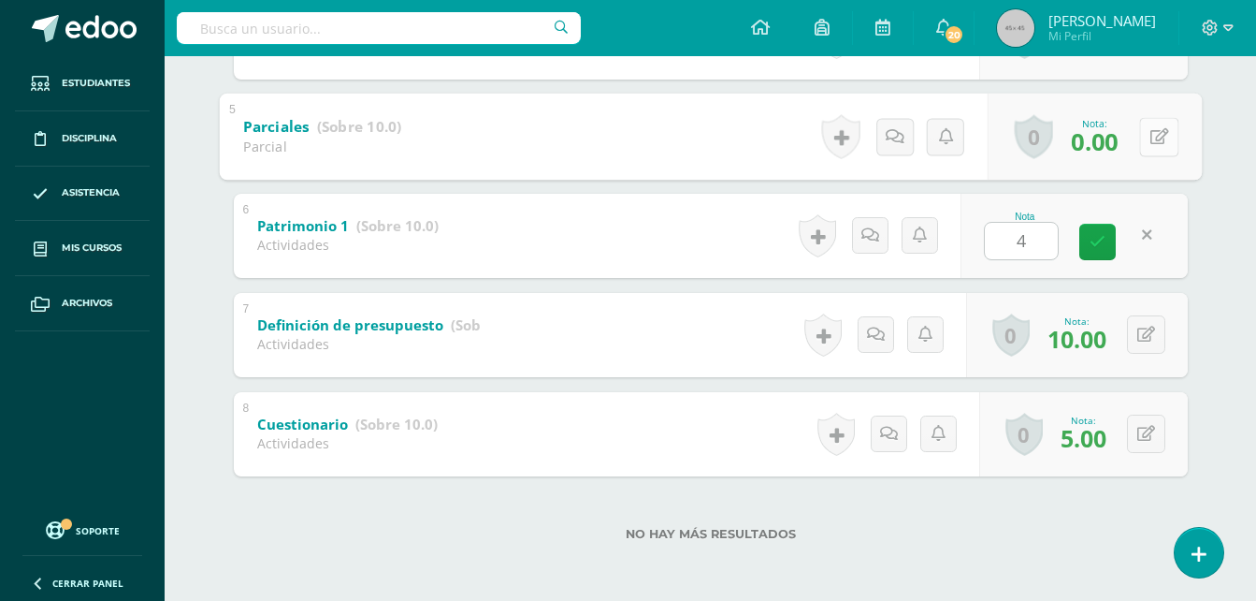
click at [1153, 141] on icon at bounding box center [1159, 136] width 19 height 16
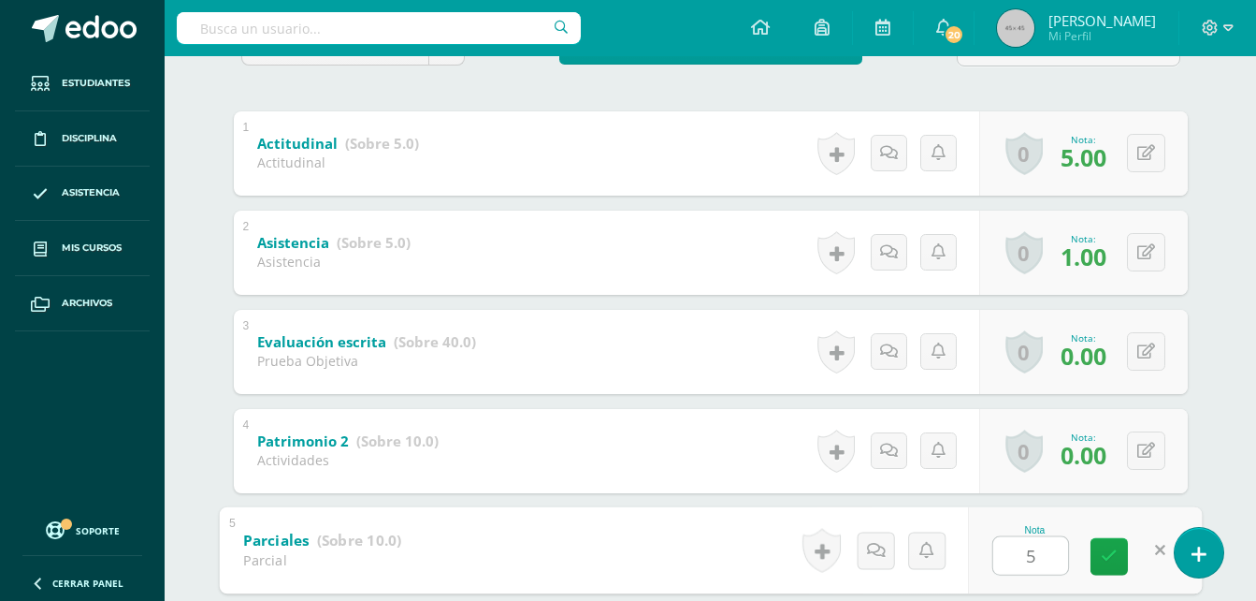
scroll to position [183, 0]
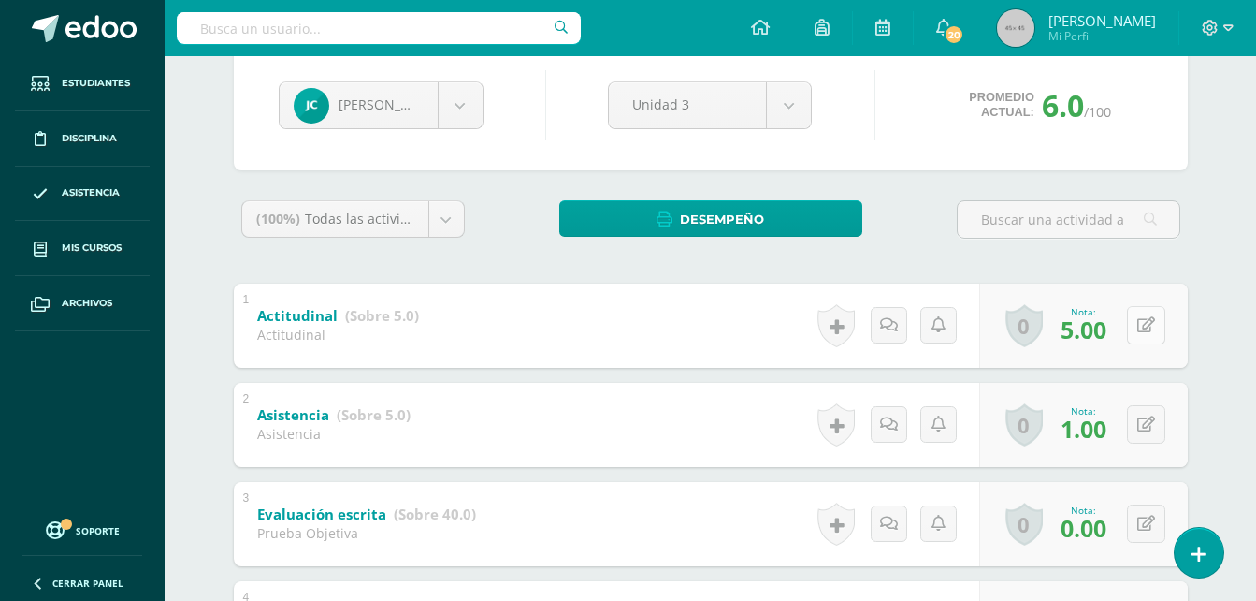
type input "5"
click at [1138, 340] on div "0 Logros Logros obtenidos Aún no hay logros agregados Nota: 5.00" at bounding box center [1094, 325] width 214 height 87
click at [1167, 315] on button at bounding box center [1158, 325] width 39 height 39
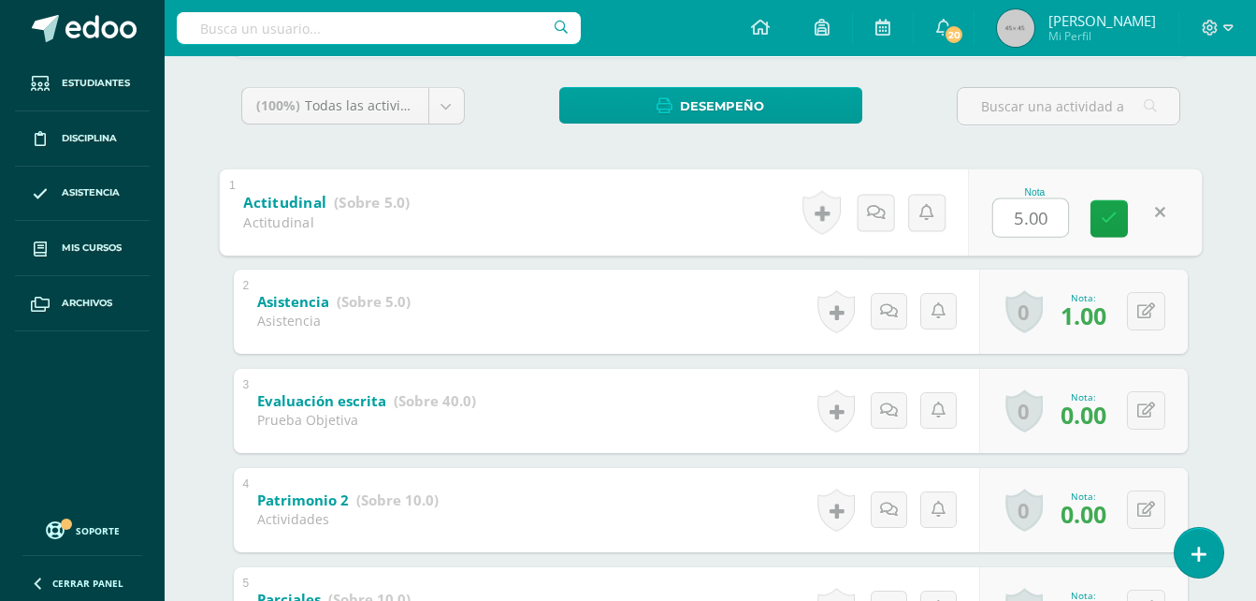
scroll to position [305, 0]
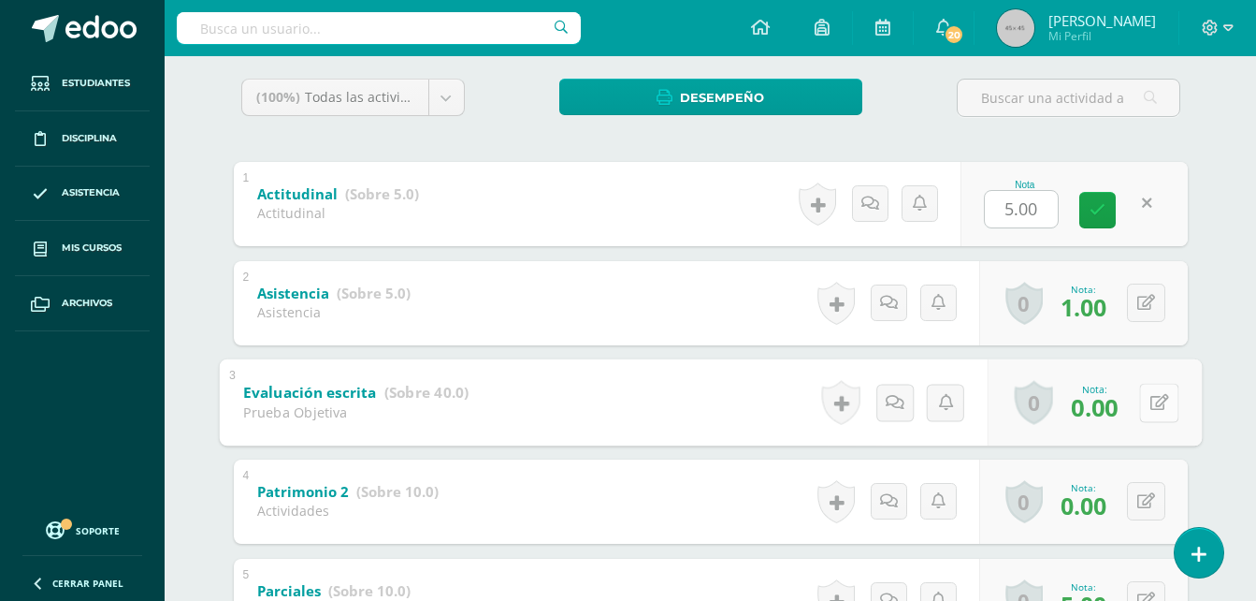
click at [1137, 413] on div "0 Logros Logros obtenidos Aún no hay logros agregados Nota: 0.00" at bounding box center [1094, 401] width 214 height 87
click at [1148, 413] on button at bounding box center [1158, 402] width 39 height 39
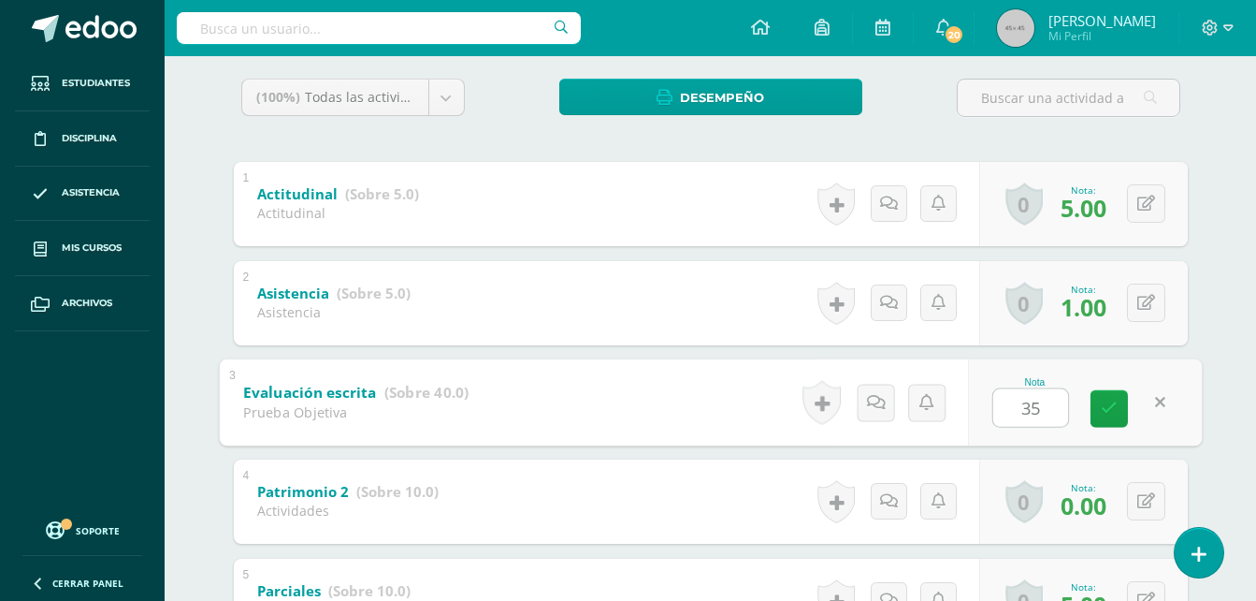
type input "35"
click at [1217, 234] on div "Jazmín Colindres Iris Avila Edgar Charuc Jóse Chuni Jazmín Colindres Kimberli G…" at bounding box center [710, 472] width 1029 height 1184
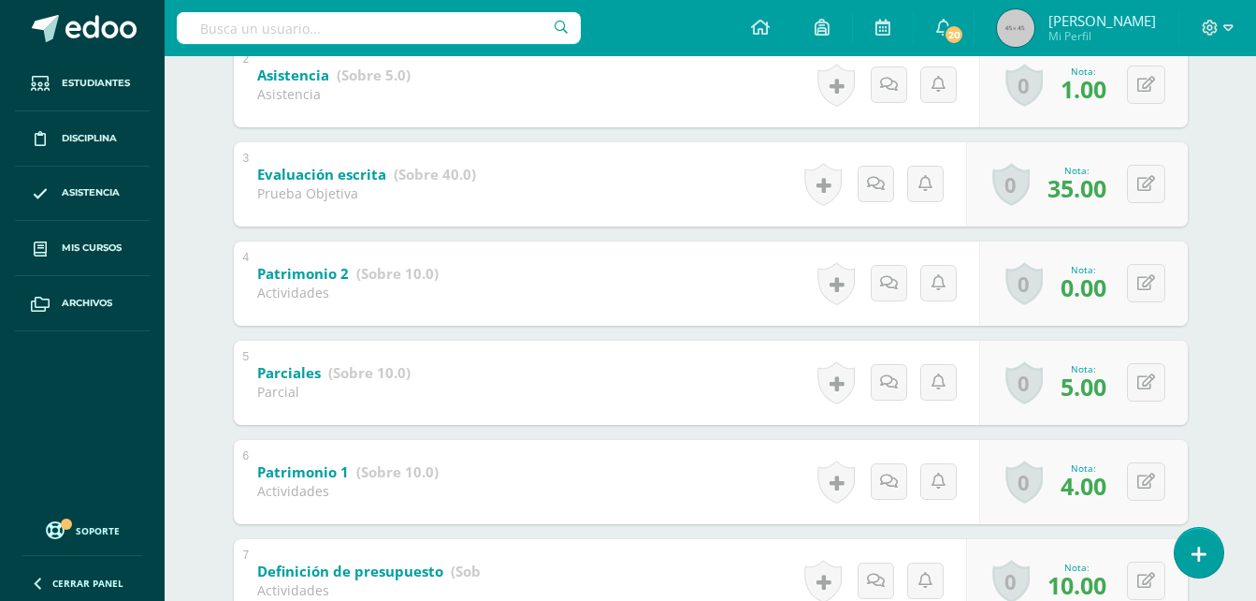
scroll to position [526, 0]
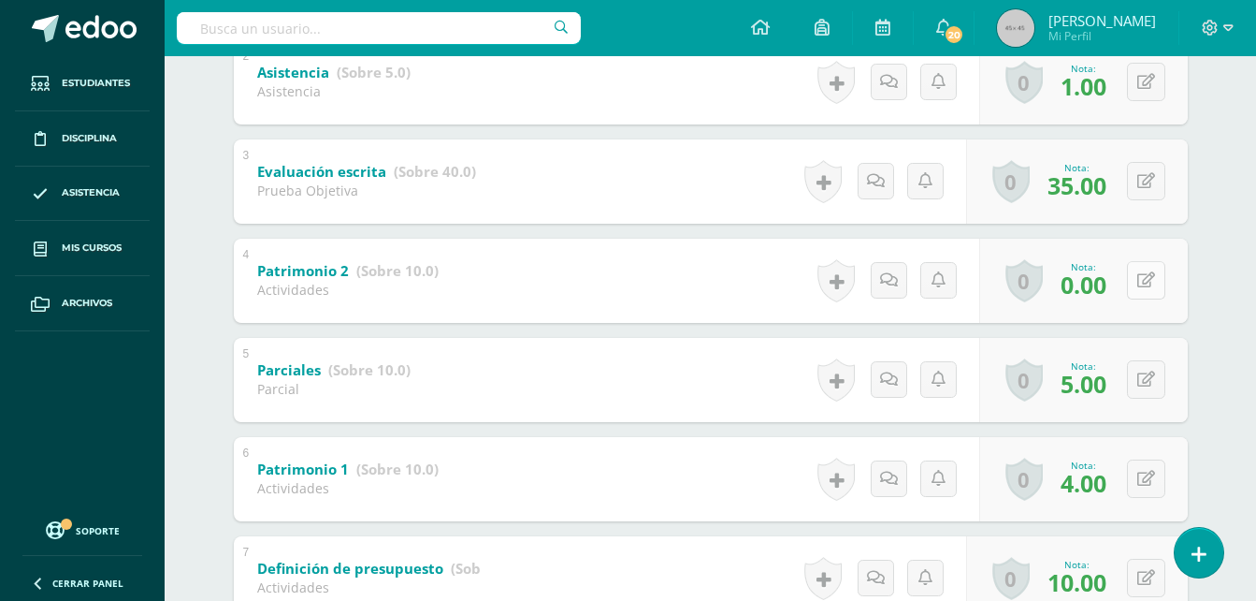
click at [1128, 283] on div "0 Logros Logros obtenidos Aún no hay logros agregados Nota: 0.00" at bounding box center [1083, 281] width 209 height 84
click at [1144, 290] on button at bounding box center [1158, 280] width 39 height 39
type input "10"
click at [1217, 203] on div "Jazmín Colindres Iris Avila Edgar Charuc Jóse Chuni Jazmín Colindres Kimberli G…" at bounding box center [710, 251] width 1029 height 1184
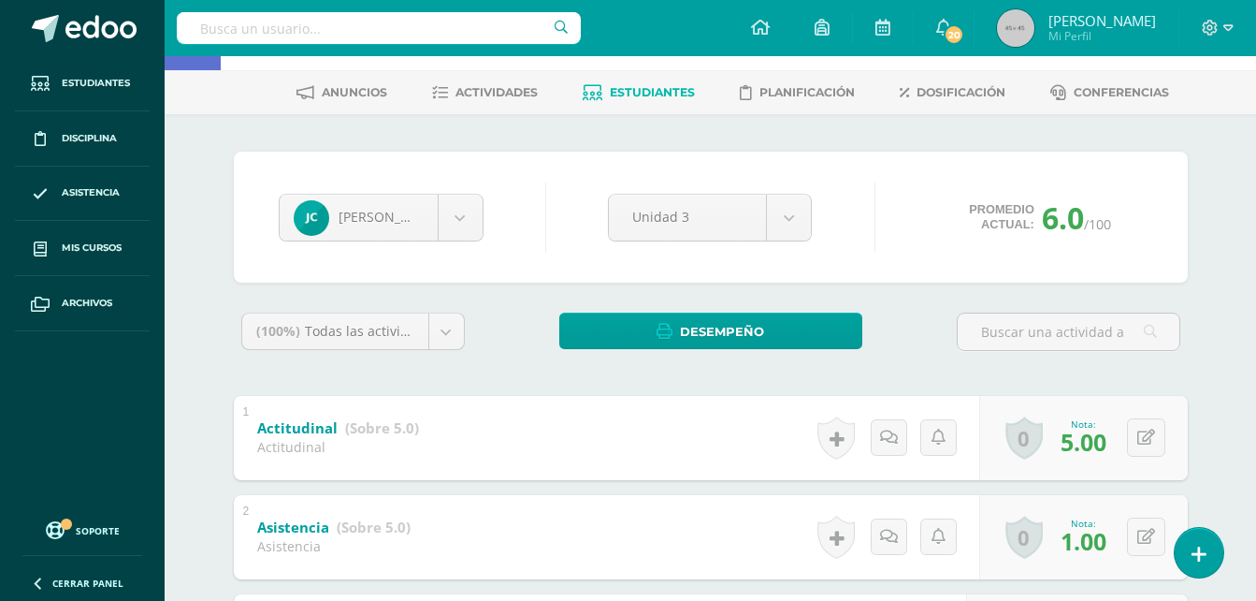
scroll to position [0, 0]
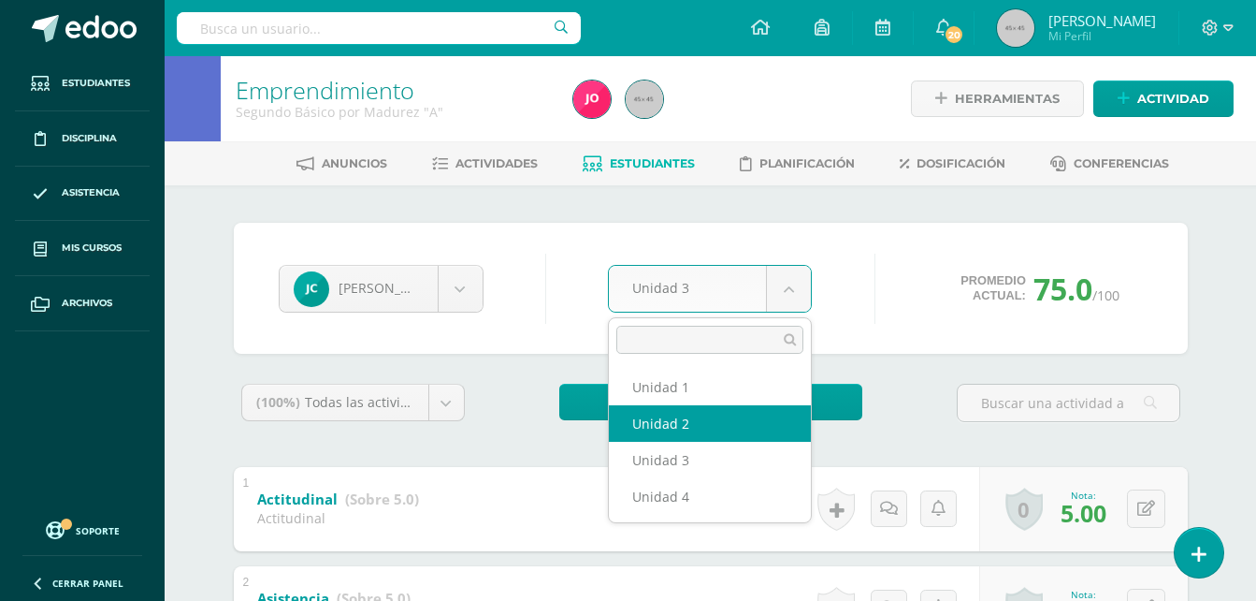
select select "Unidad 2"
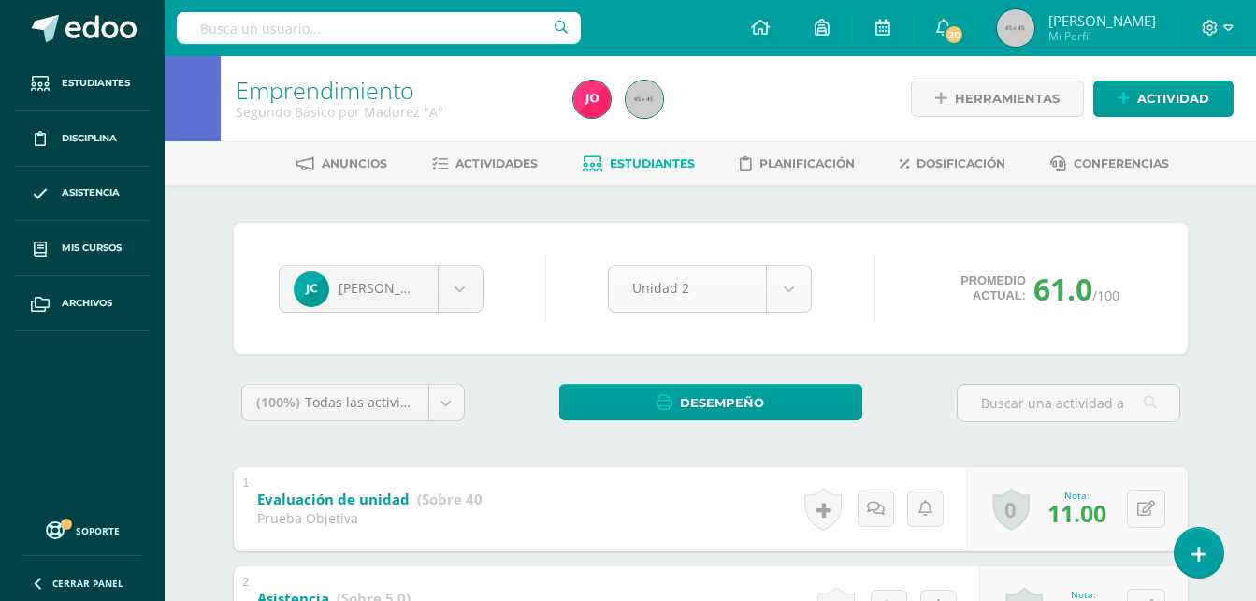
click at [780, 265] on div "Unidad 2" at bounding box center [710, 289] width 204 height 48
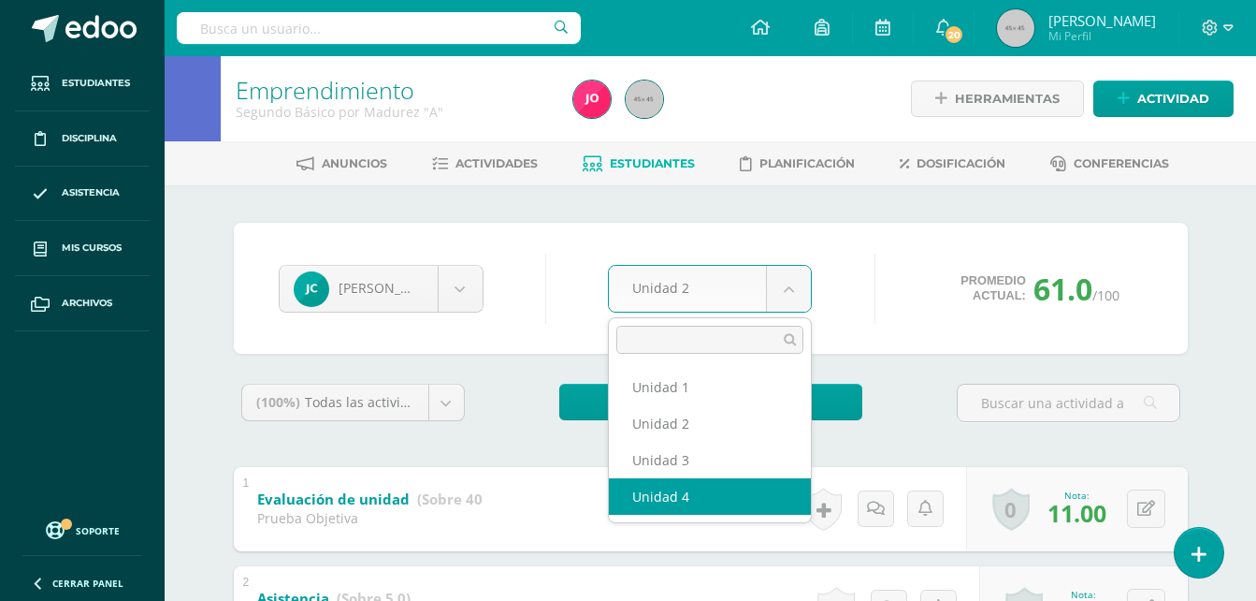
select select "Unidad 4"
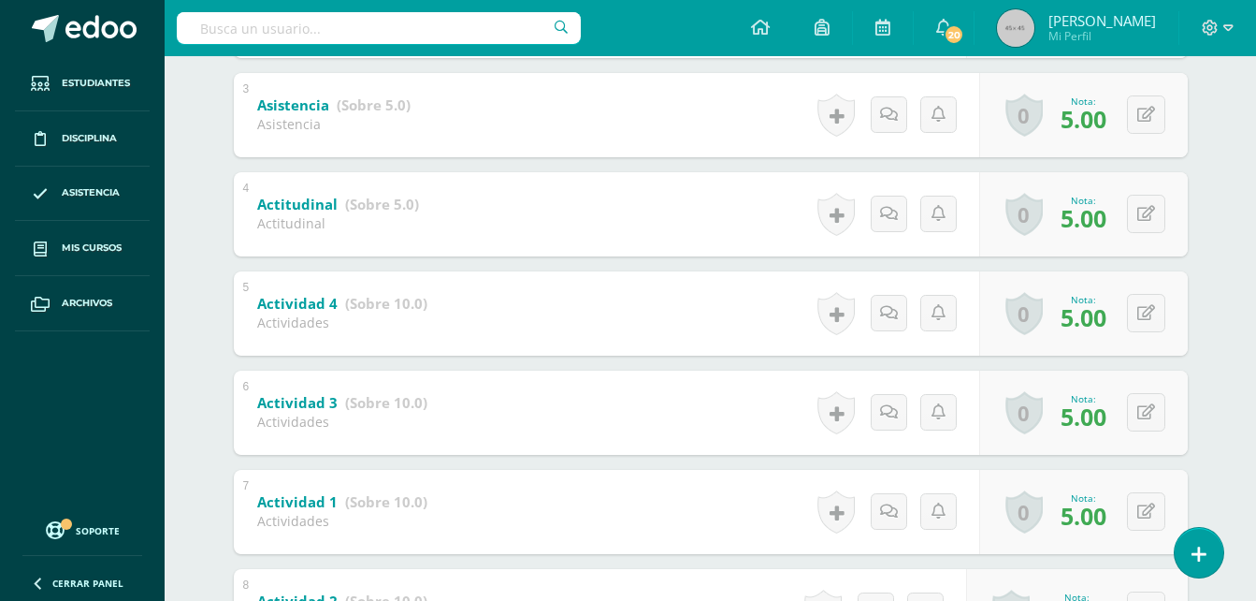
scroll to position [769, 0]
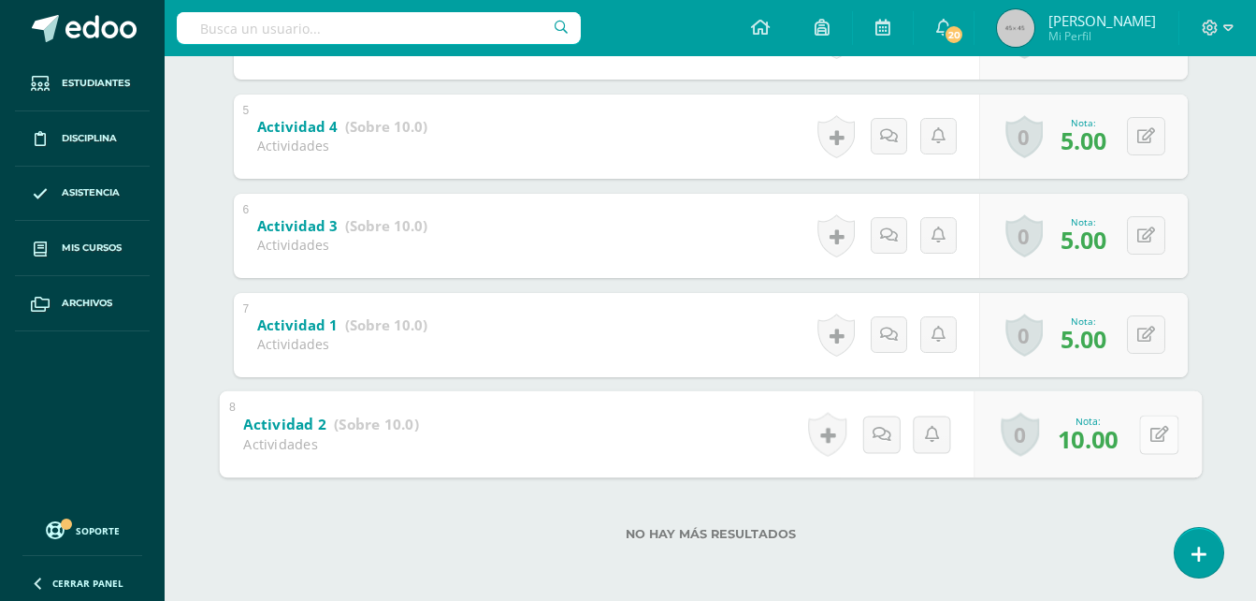
click at [1126, 438] on div "0 Logros Logros obtenidos Aún no hay logros agregados Nota: 10.00" at bounding box center [1088, 433] width 228 height 87
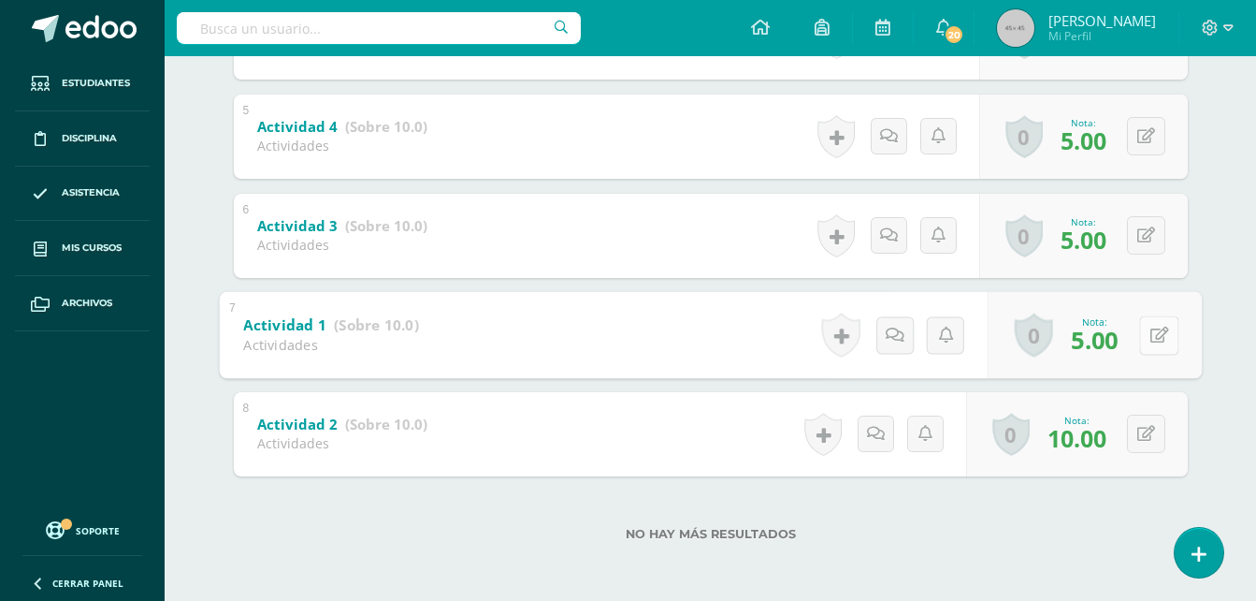
click at [1152, 327] on icon at bounding box center [1159, 334] width 19 height 16
type input "10"
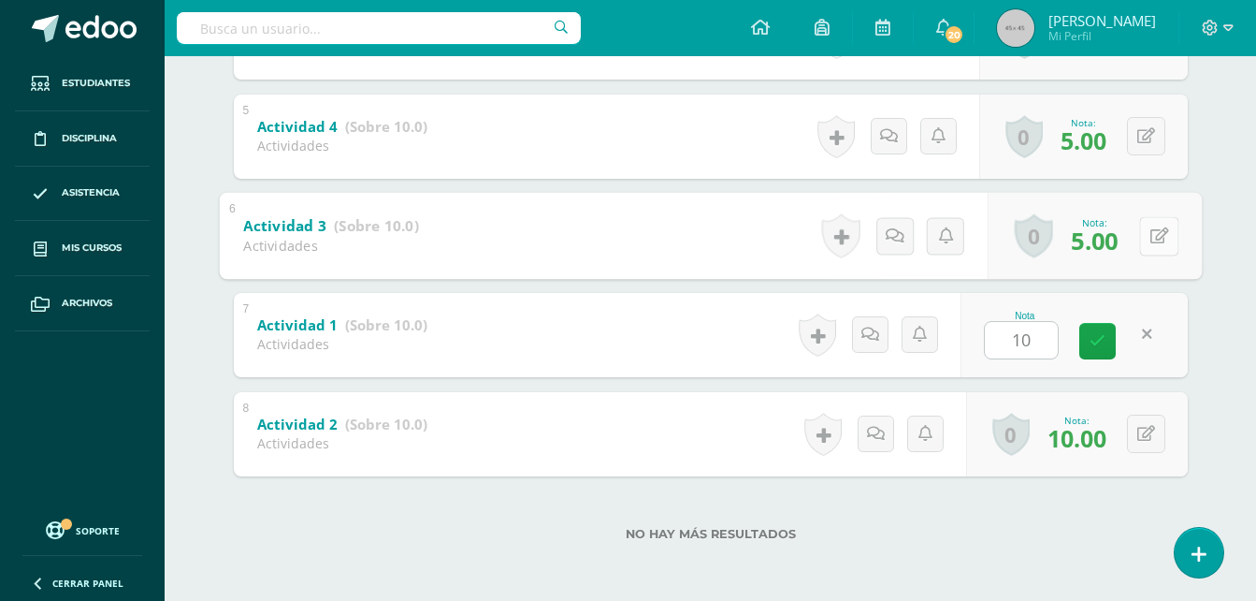
click at [1151, 252] on button at bounding box center [1158, 235] width 39 height 39
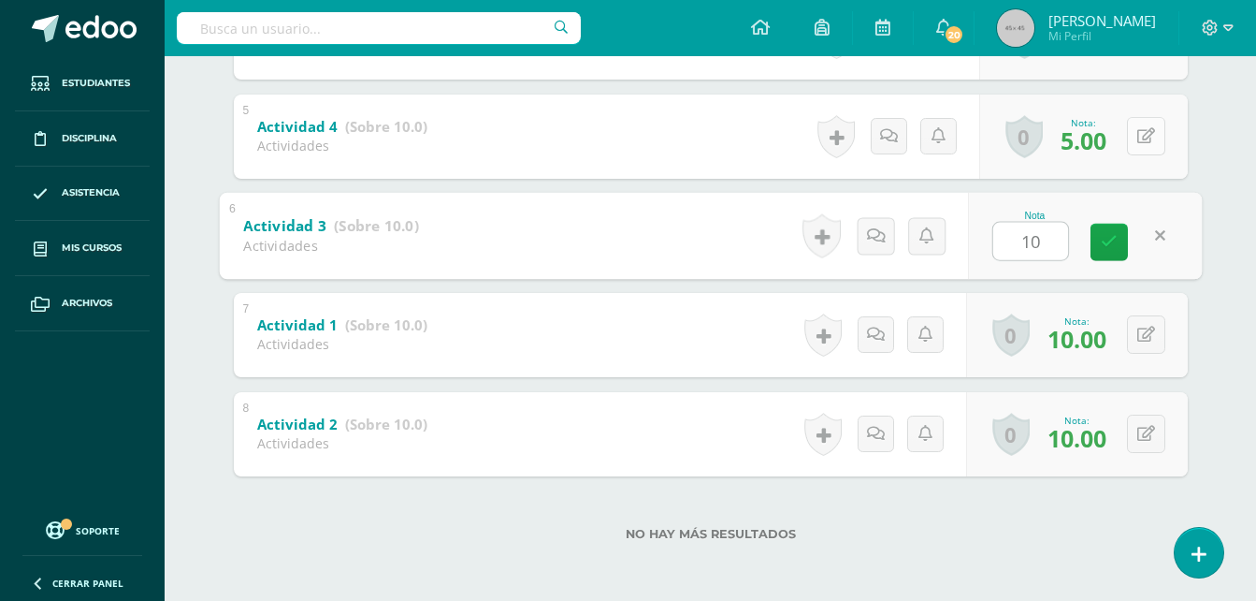
type input "10"
click at [1149, 138] on button at bounding box center [1146, 136] width 38 height 38
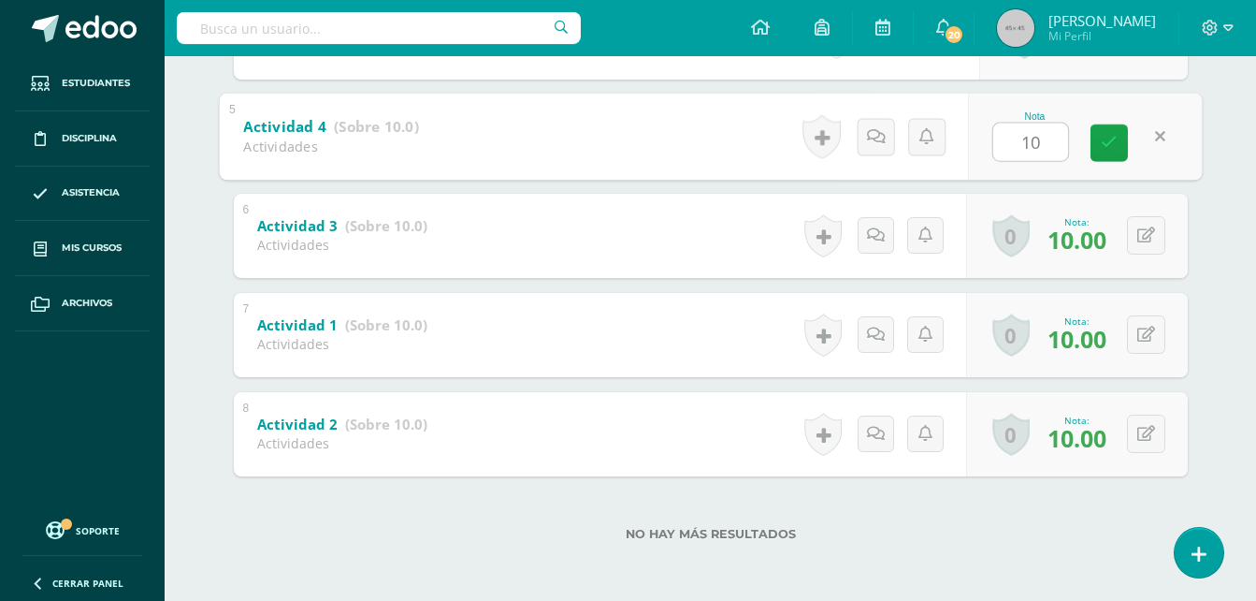
type input "10"
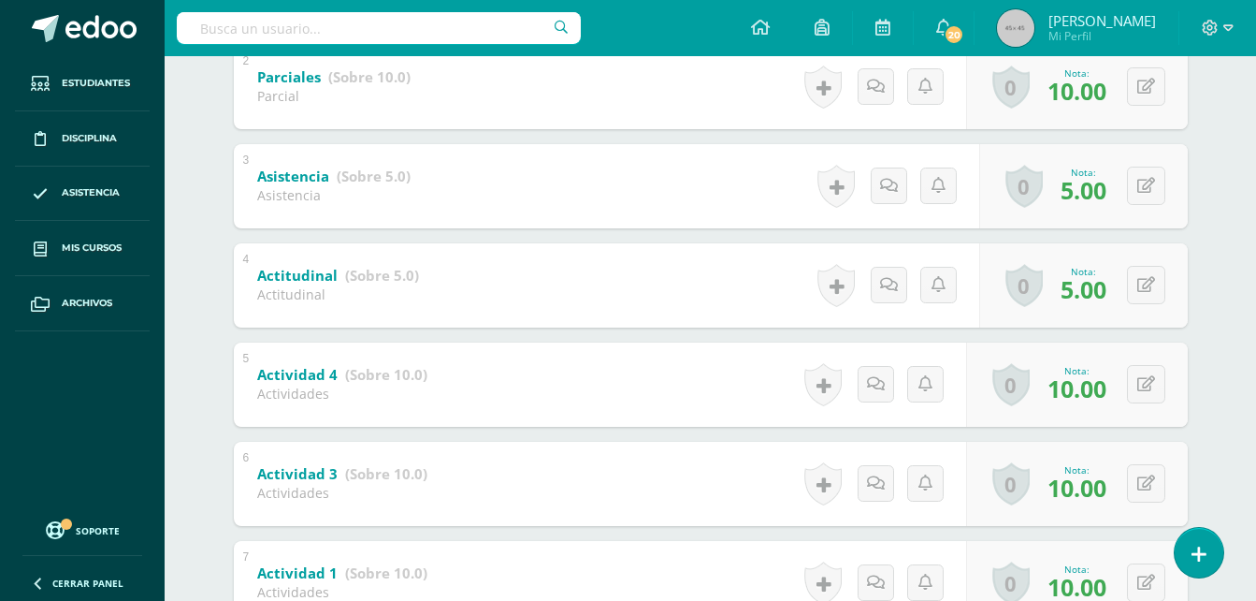
scroll to position [519, 0]
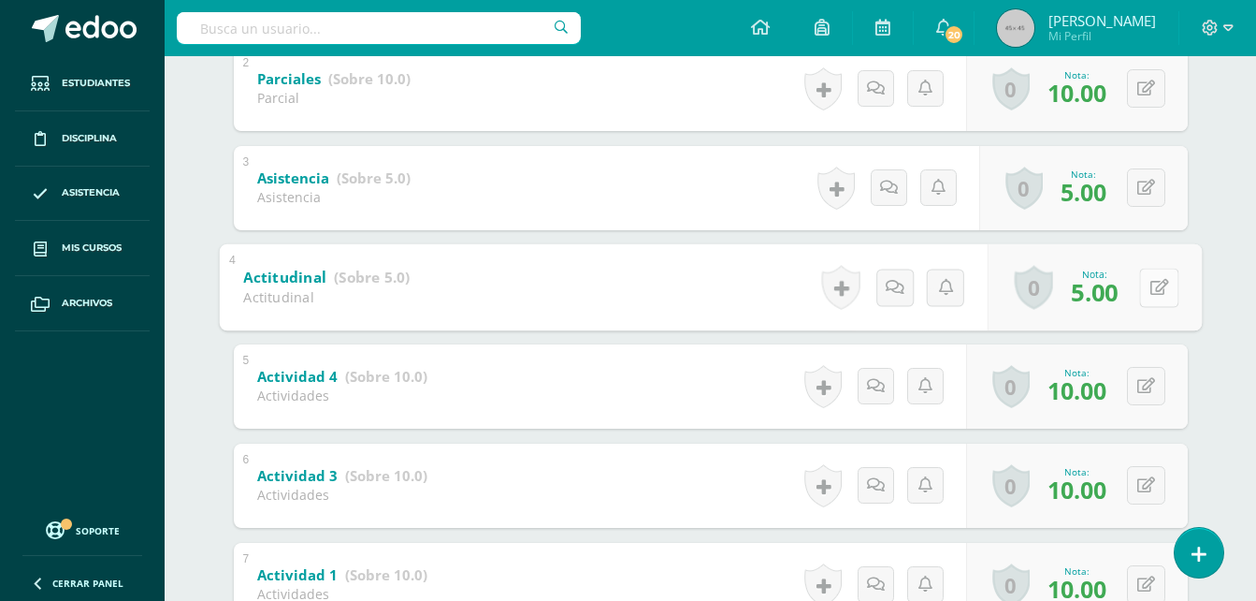
click at [1144, 285] on button at bounding box center [1158, 287] width 39 height 39
type input "3"
click at [1231, 239] on div "Emprendimiento Segundo Básico por Madurez "A" Herramientas Detalle de asistenci…" at bounding box center [711, 193] width 1092 height 1313
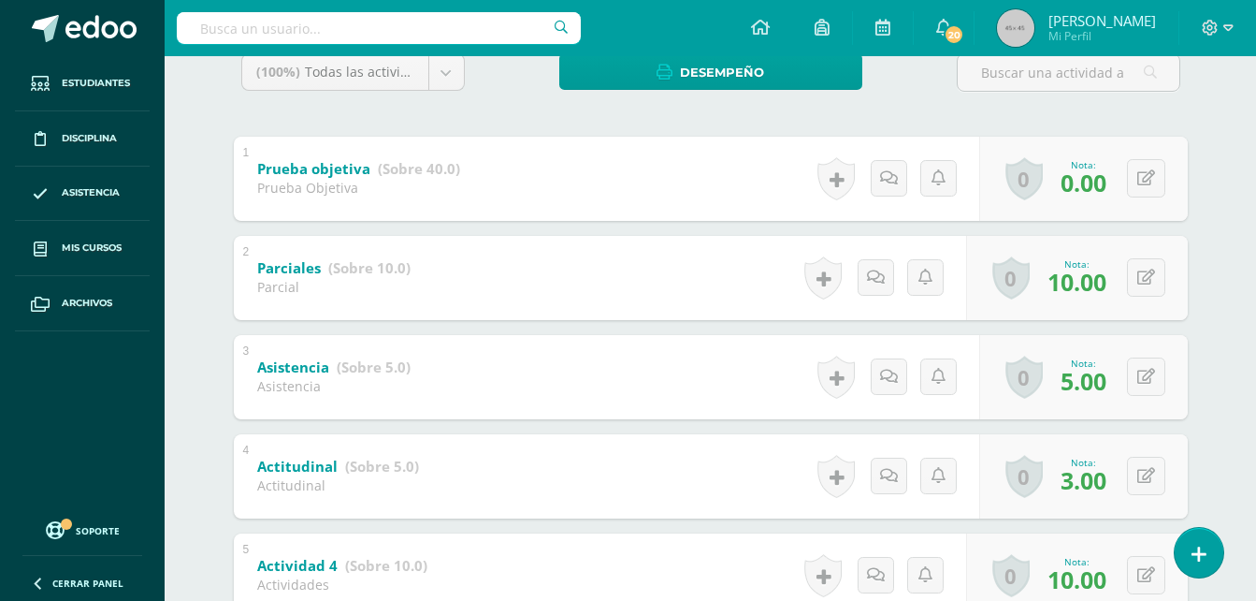
scroll to position [322, 0]
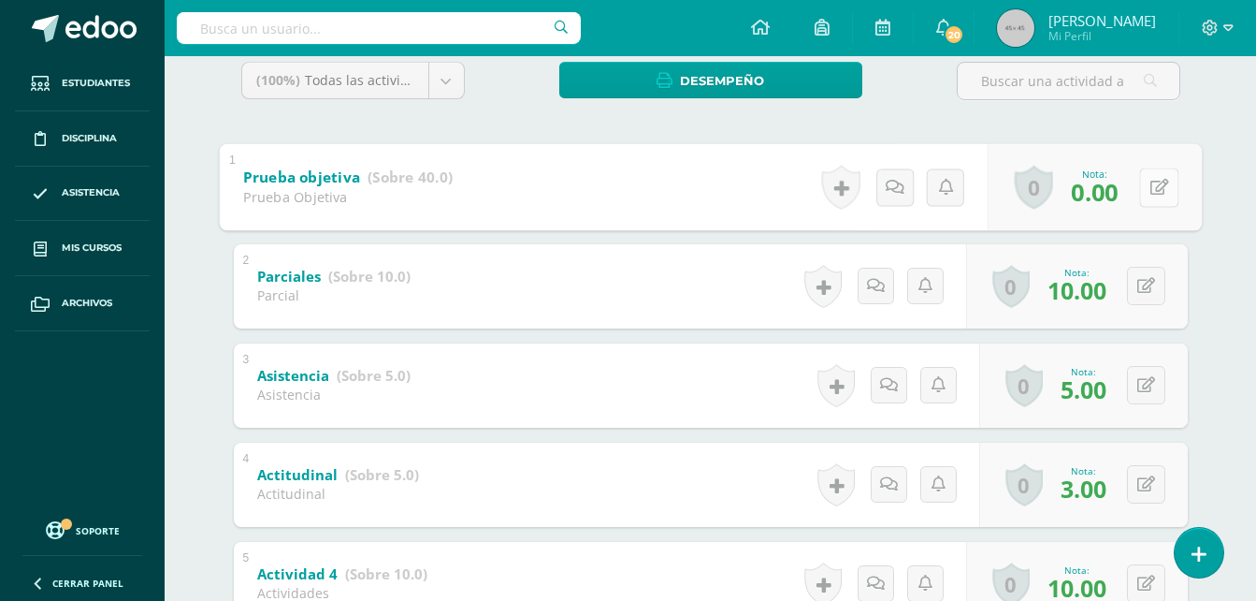
click at [1152, 197] on button at bounding box center [1158, 186] width 39 height 39
type input "11"
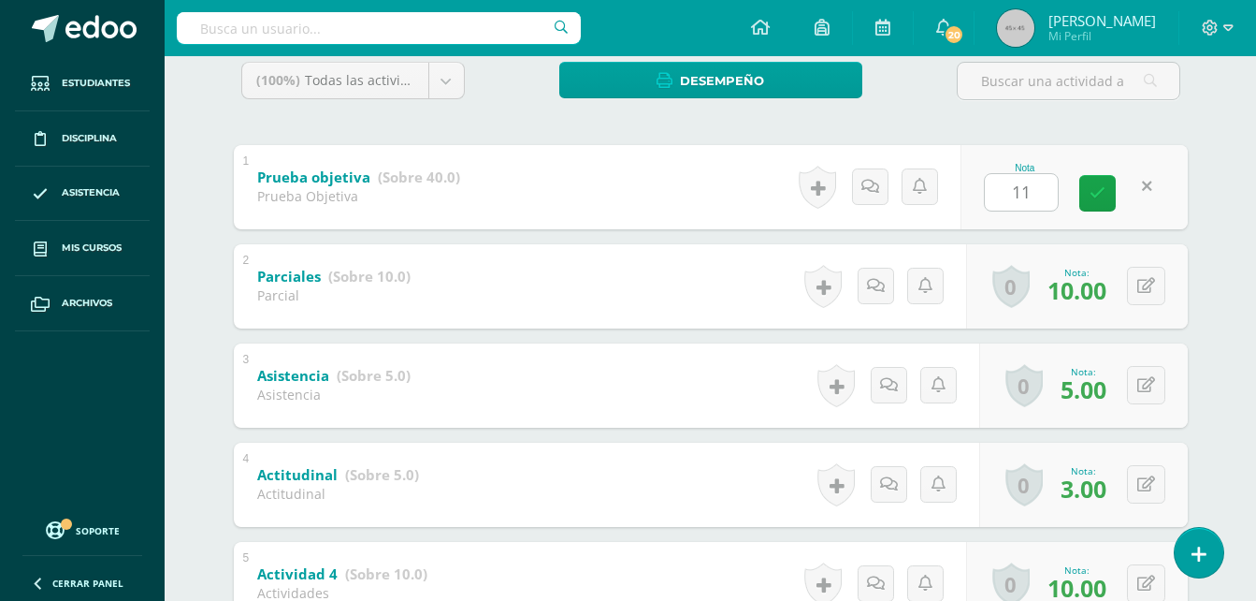
click at [1231, 251] on div "Emprendimiento Segundo Básico por Madurez "A" Herramientas Detalle de asistenci…" at bounding box center [711, 390] width 1092 height 1313
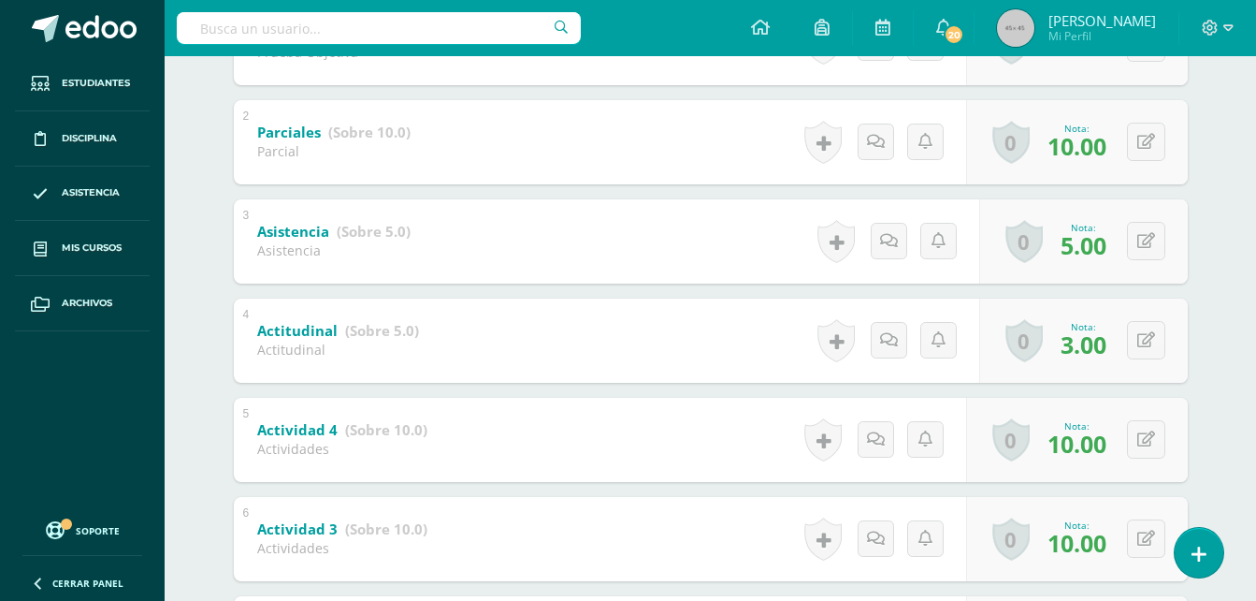
scroll to position [415, 0]
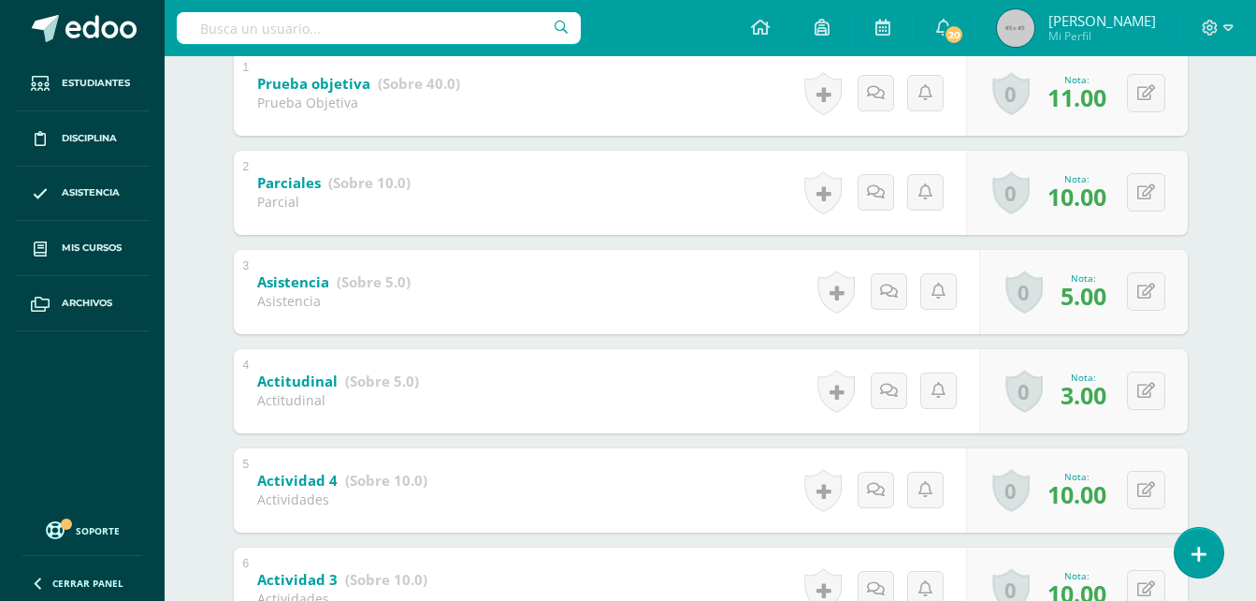
click at [1245, 298] on div "Emprendimiento Segundo Básico por Madurez "A" Herramientas Detalle de asistenci…" at bounding box center [711, 297] width 1092 height 1313
click at [1141, 191] on button at bounding box center [1158, 192] width 39 height 39
type input "5"
click at [1208, 245] on div "[PERSON_NAME] [PERSON_NAME] [PERSON_NAME] [PERSON_NAME] [PERSON_NAME] [PERSON_N…" at bounding box center [710, 362] width 1029 height 1184
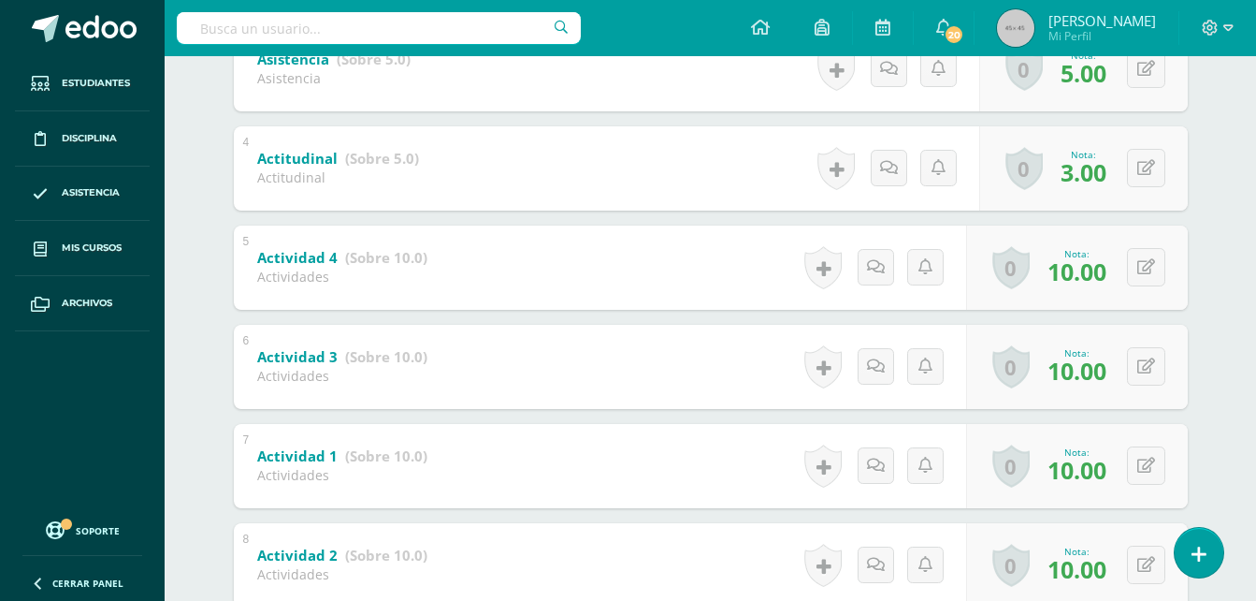
scroll to position [641, 0]
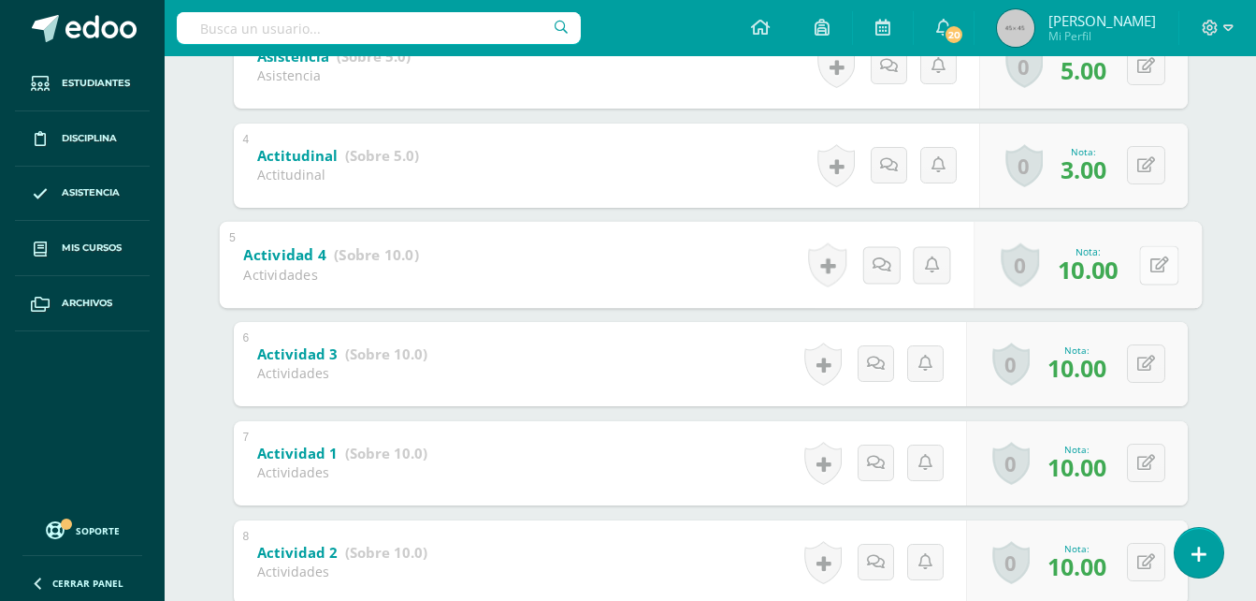
click at [1155, 272] on button at bounding box center [1158, 264] width 39 height 39
type input "4"
click at [1234, 252] on div "Emprendimiento Segundo Básico por Madurez "A" Herramientas Detalle de asistenci…" at bounding box center [711, 71] width 1092 height 1313
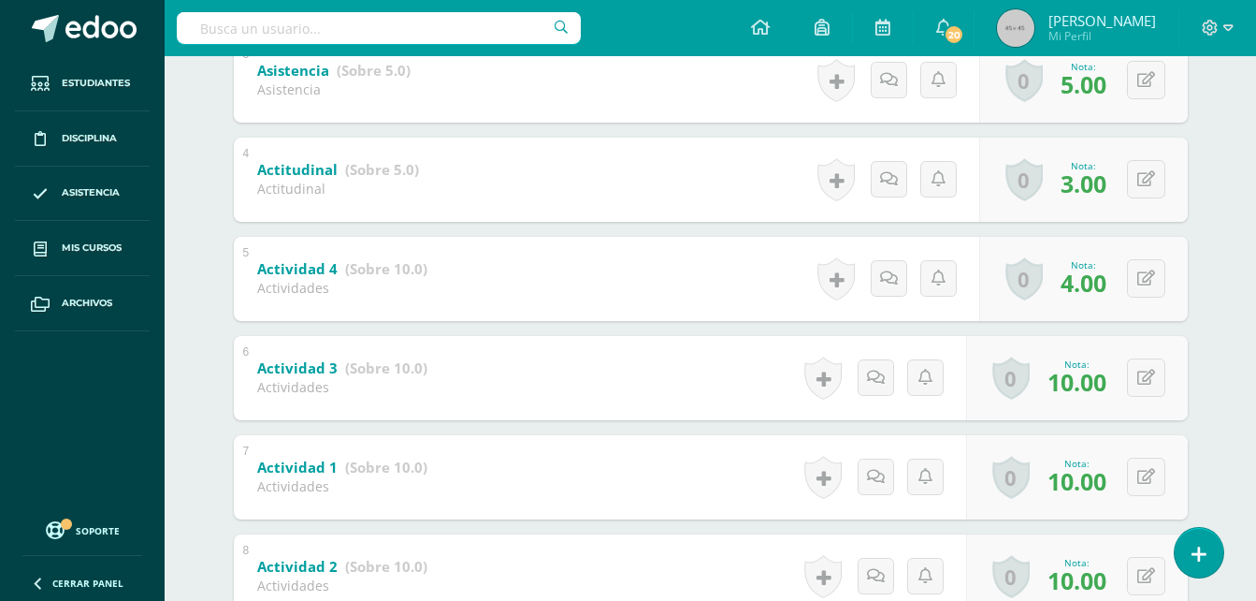
scroll to position [631, 0]
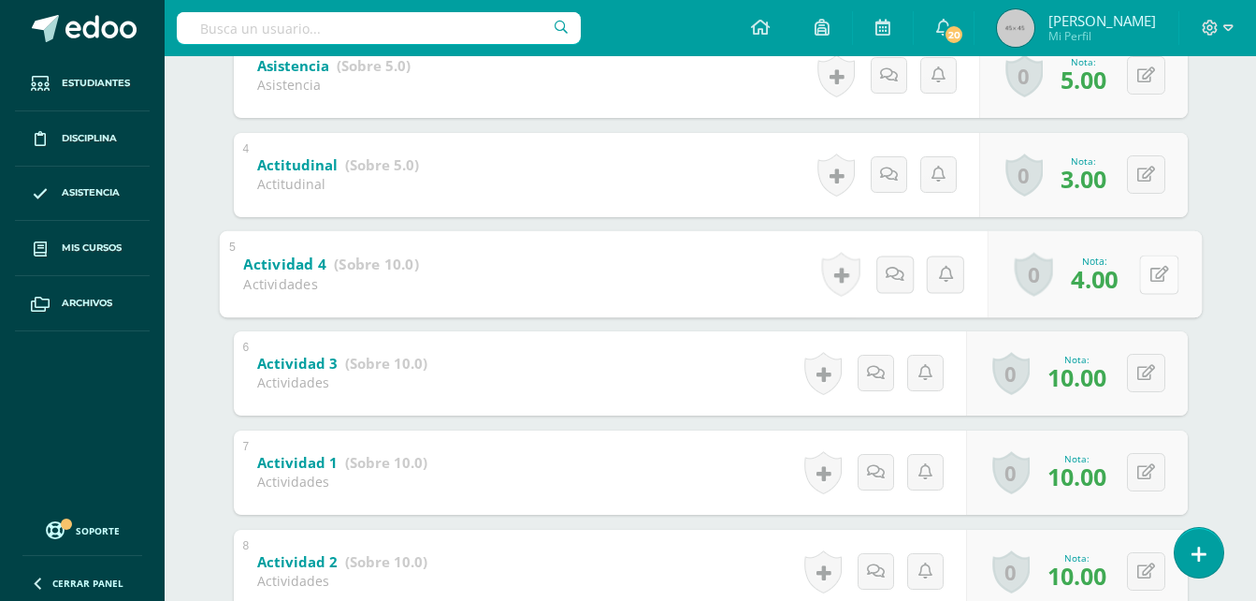
click at [1153, 278] on icon at bounding box center [1159, 274] width 19 height 16
type input "7"
click at [1217, 251] on div "[PERSON_NAME] [PERSON_NAME] [PERSON_NAME] [PERSON_NAME] [PERSON_NAME] [PERSON_N…" at bounding box center [710, 146] width 1029 height 1184
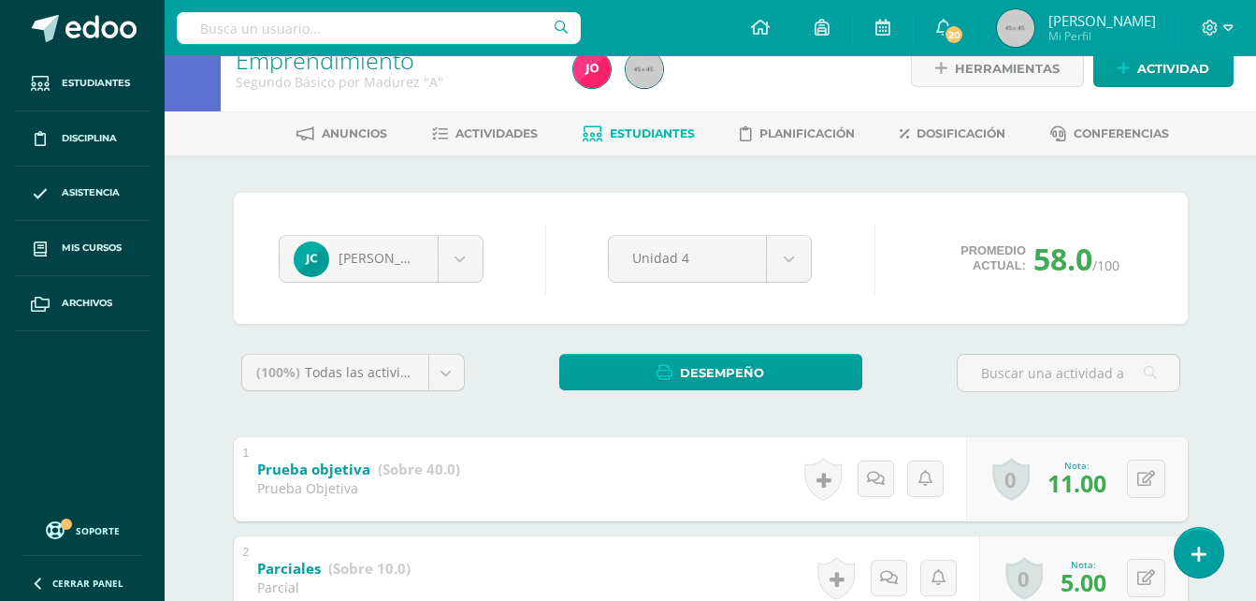
scroll to position [0, 0]
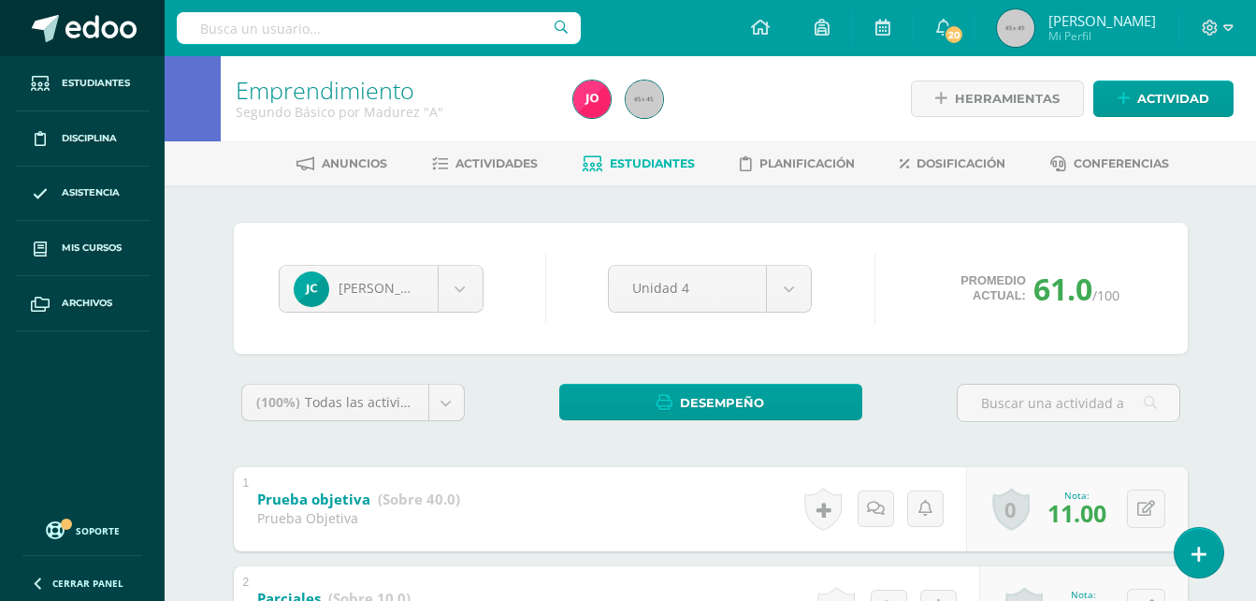
click at [96, 31] on span at bounding box center [100, 29] width 71 height 28
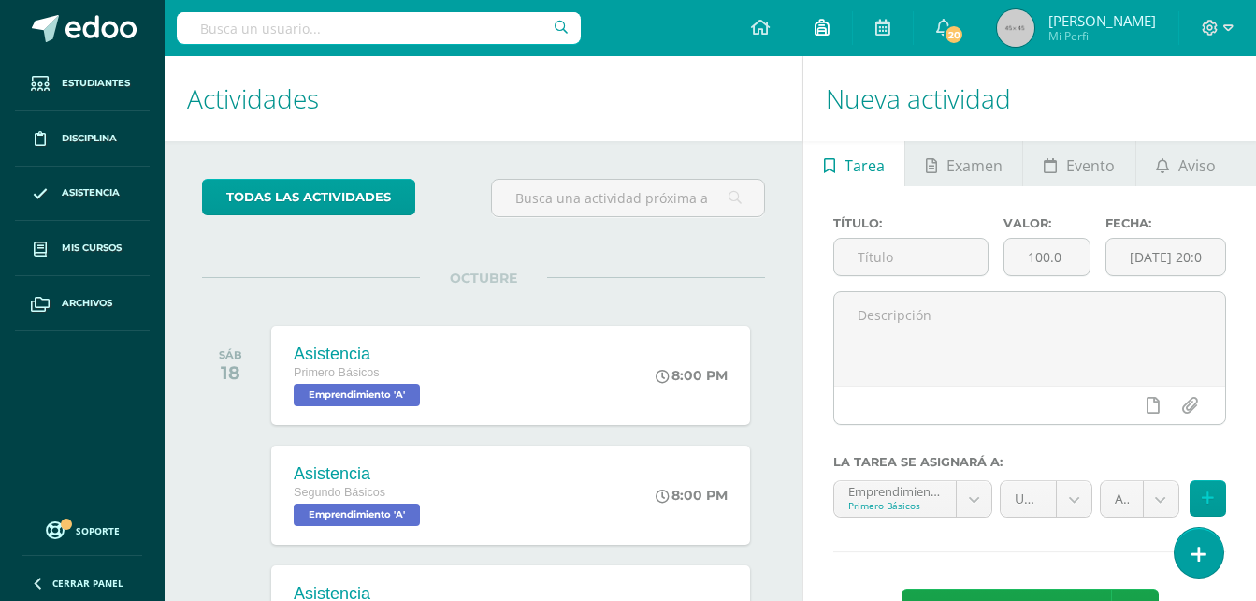
click at [830, 34] on icon at bounding box center [822, 27] width 15 height 17
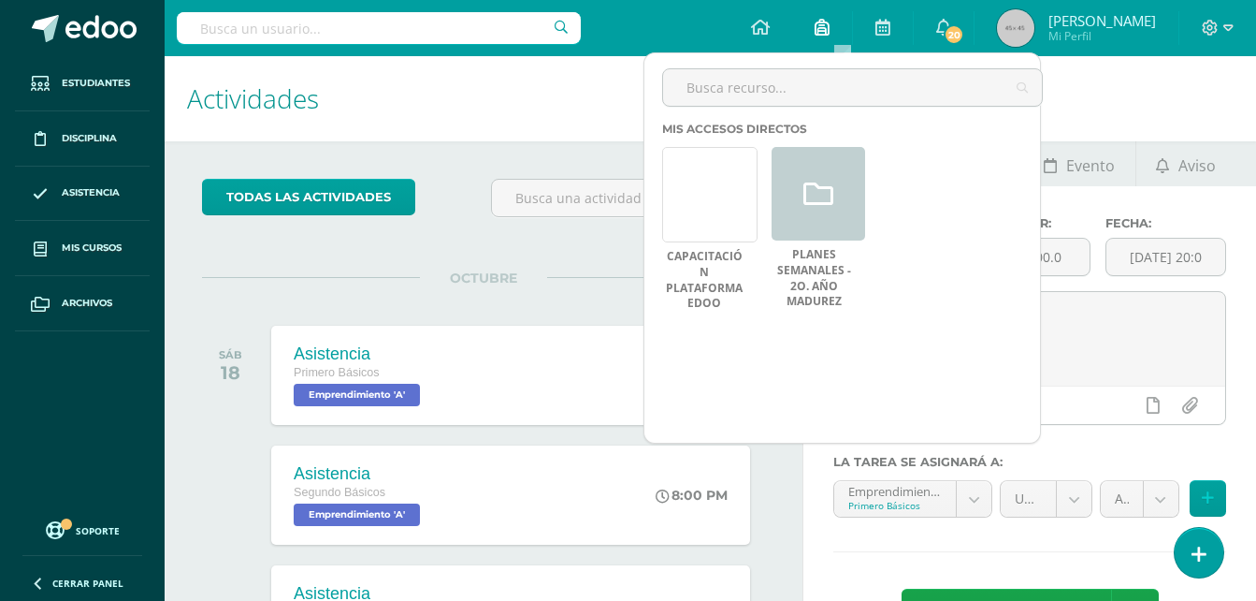
click at [830, 34] on icon at bounding box center [822, 27] width 15 height 17
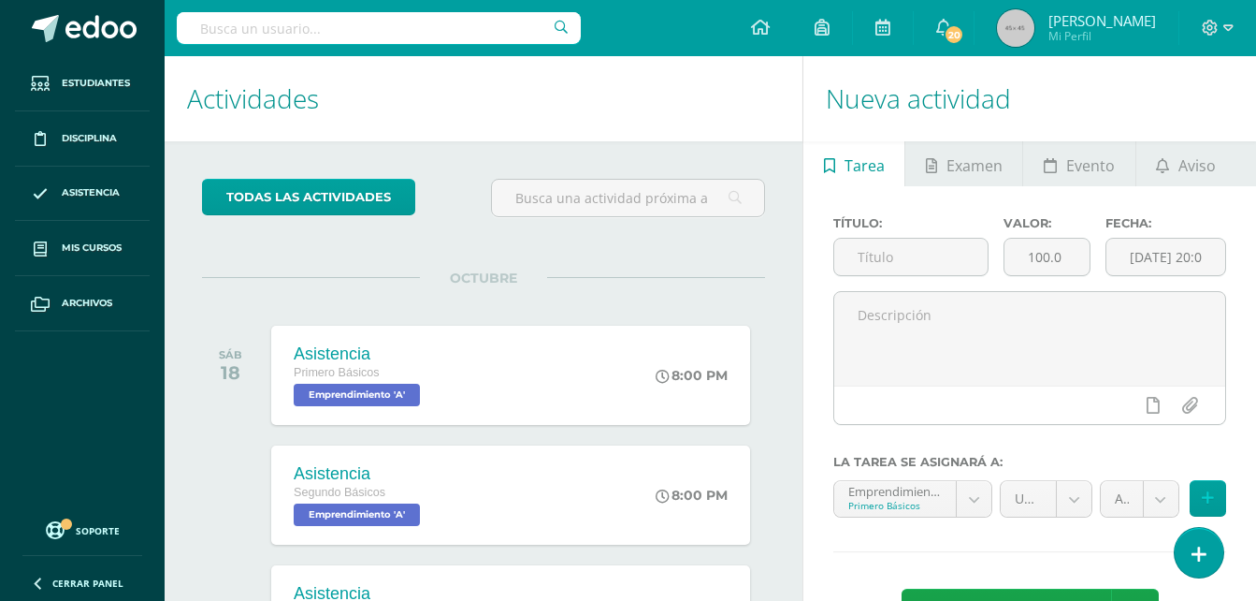
click at [582, 65] on h1 "Actividades" at bounding box center [483, 98] width 593 height 85
